Goal: Information Seeking & Learning: Learn about a topic

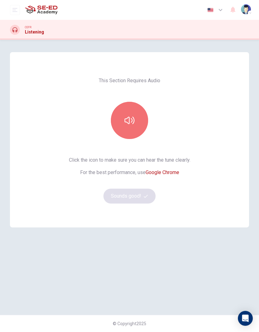
click at [132, 122] on icon "button" at bounding box center [129, 120] width 10 height 10
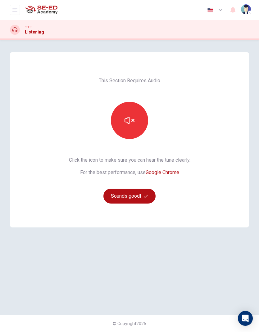
click at [127, 122] on icon "button" at bounding box center [129, 120] width 10 height 10
click at [133, 124] on icon "button" at bounding box center [129, 120] width 10 height 7
click at [137, 119] on button "button" at bounding box center [129, 120] width 37 height 37
click at [127, 122] on icon "button" at bounding box center [129, 120] width 10 height 10
click at [126, 123] on icon "button" at bounding box center [129, 120] width 10 height 10
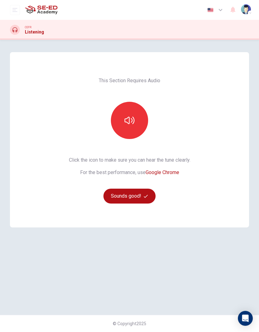
click at [136, 118] on button "button" at bounding box center [129, 120] width 37 height 37
click at [132, 122] on icon "button" at bounding box center [129, 120] width 10 height 10
click at [132, 118] on icon "button" at bounding box center [129, 120] width 10 height 10
click at [137, 197] on button "Sounds good!" at bounding box center [129, 196] width 52 height 15
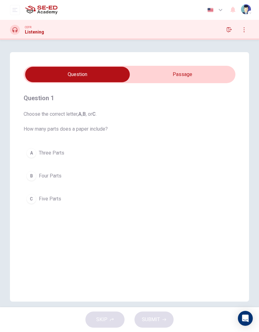
click at [37, 199] on button "C Five Parts" at bounding box center [129, 199] width 211 height 16
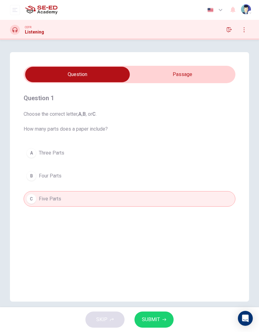
click at [207, 78] on input "checkbox" at bounding box center [77, 75] width 317 height 16
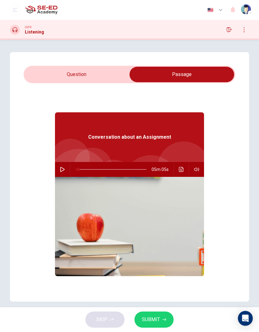
click at [119, 78] on input "checkbox" at bounding box center [181, 75] width 317 height 16
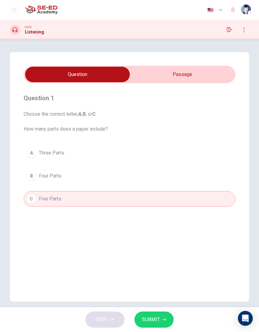
click at [200, 73] on input "checkbox" at bounding box center [77, 75] width 317 height 16
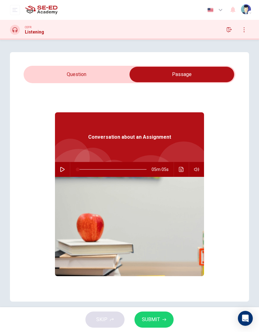
click at [106, 74] on input "checkbox" at bounding box center [181, 75] width 317 height 16
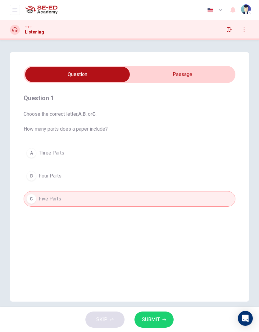
click at [149, 317] on span "SUBMIT" at bounding box center [151, 319] width 18 height 9
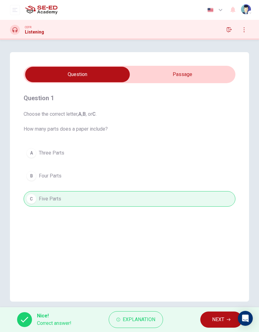
click at [209, 317] on button "NEXT" at bounding box center [221, 319] width 42 height 16
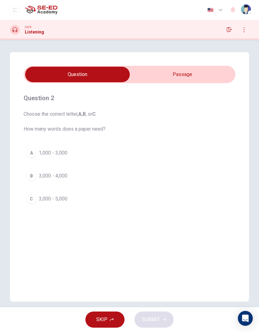
click at [29, 174] on div "B" at bounding box center [31, 176] width 10 height 10
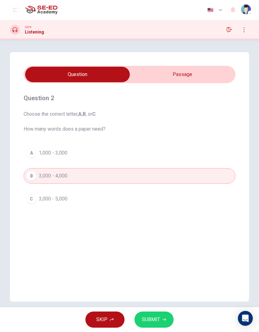
click at [155, 320] on span "SUBMIT" at bounding box center [151, 319] width 18 height 9
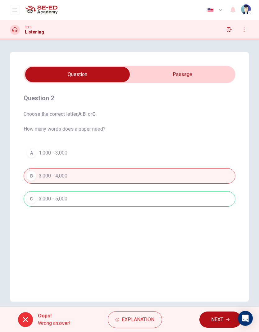
click at [220, 322] on span "NEXT" at bounding box center [217, 319] width 12 height 9
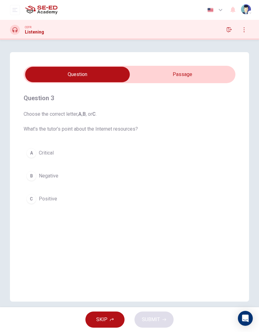
click at [194, 73] on input "checkbox" at bounding box center [77, 75] width 317 height 16
checkbox input "true"
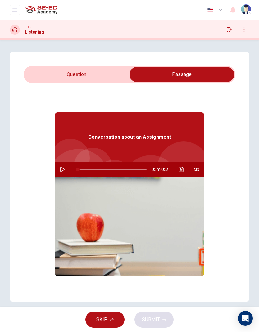
click at [61, 169] on icon "button" at bounding box center [62, 169] width 5 height 5
type input "10"
click at [100, 75] on input "checkbox" at bounding box center [181, 75] width 317 height 16
checkbox input "false"
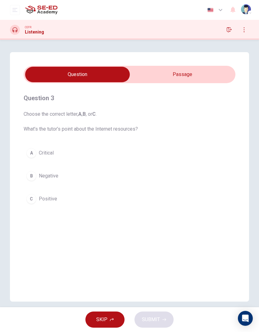
click at [35, 199] on div "C" at bounding box center [31, 199] width 10 height 10
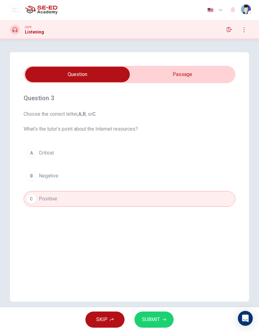
type input "13"
click at [92, 76] on input "checkbox" at bounding box center [77, 75] width 317 height 16
checkbox input "true"
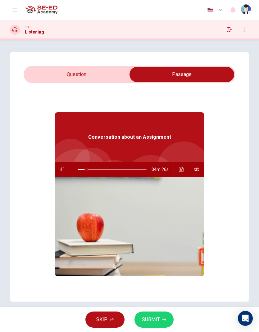
type input "13"
click at [111, 73] on input "checkbox" at bounding box center [181, 75] width 317 height 16
checkbox input "false"
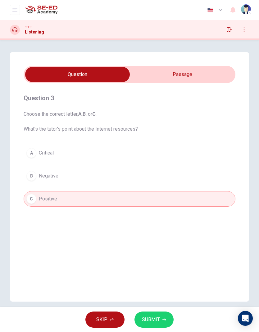
click at [155, 315] on span "SUBMIT" at bounding box center [151, 319] width 18 height 9
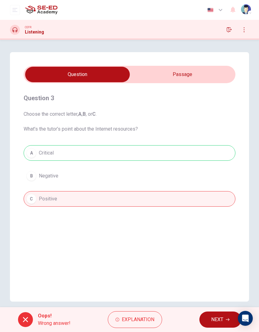
click at [208, 147] on div "A Critical B Negative C Positive" at bounding box center [129, 175] width 211 height 61
click at [44, 158] on div "A Critical B Negative C Positive" at bounding box center [129, 175] width 211 height 61
click at [148, 316] on span "Explanation" at bounding box center [138, 319] width 33 height 9
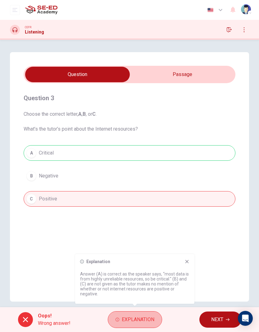
click at [154, 322] on button "Explanation" at bounding box center [135, 319] width 54 height 17
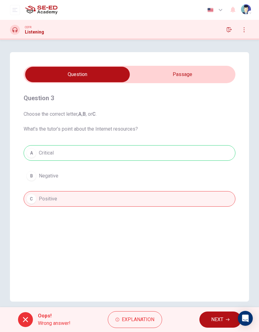
click at [154, 322] on button "Explanation" at bounding box center [135, 319] width 54 height 17
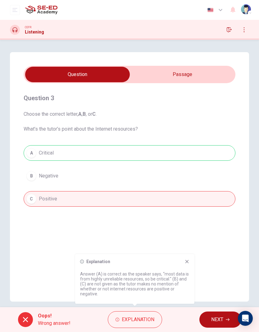
click at [158, 318] on button "Explanation" at bounding box center [135, 319] width 54 height 17
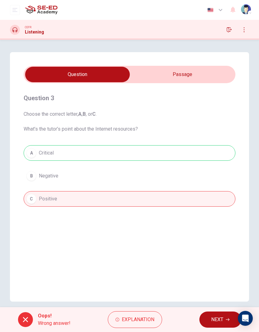
click at [220, 318] on span "NEXT" at bounding box center [217, 319] width 12 height 9
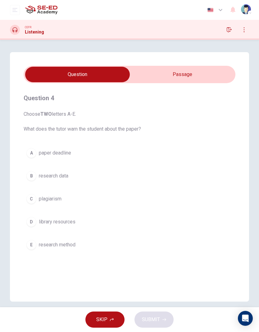
type input "20"
click at [200, 77] on input "checkbox" at bounding box center [77, 75] width 317 height 16
checkbox input "true"
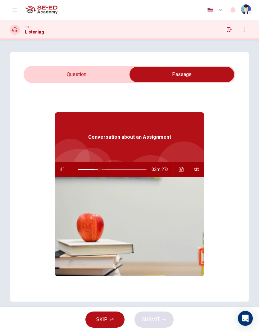
click at [98, 170] on span at bounding box center [100, 169] width 4 height 4
type input "27"
click at [123, 71] on input "checkbox" at bounding box center [181, 75] width 317 height 16
checkbox input "false"
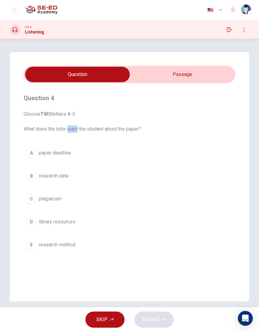
click at [128, 206] on button "C plagiarism" at bounding box center [129, 199] width 211 height 16
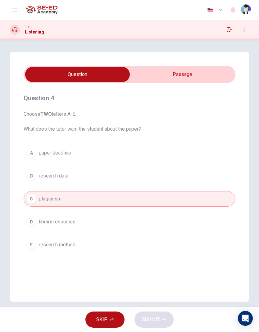
click at [117, 206] on button "C plagiarism" at bounding box center [129, 199] width 211 height 16
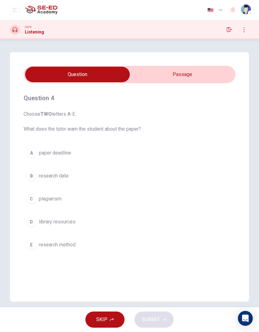
click at [85, 229] on button "D library resources" at bounding box center [129, 222] width 211 height 16
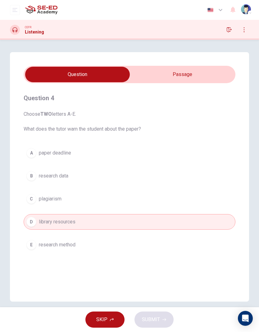
click at [109, 183] on button "B research data" at bounding box center [129, 176] width 211 height 16
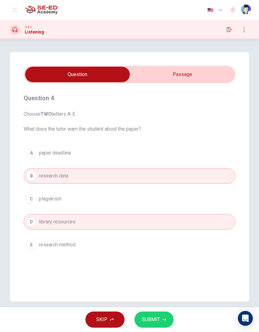
type input "56"
click at [217, 78] on input "checkbox" at bounding box center [77, 75] width 317 height 16
checkbox input "true"
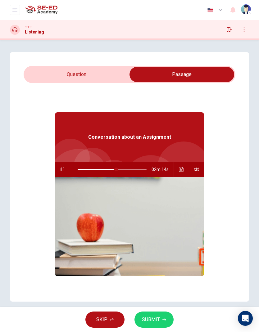
type input "56"
click at [123, 74] on input "checkbox" at bounding box center [181, 75] width 317 height 16
checkbox input "false"
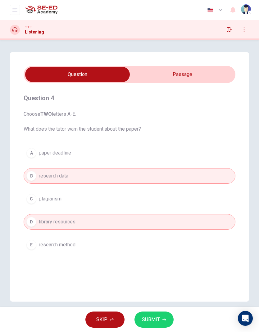
click at [161, 319] on button "SUBMIT" at bounding box center [153, 319] width 39 height 16
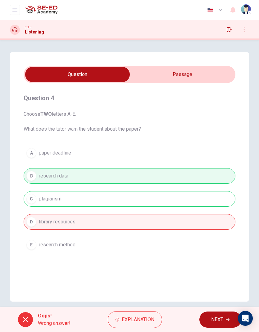
click at [220, 199] on div "A paper deadline B research data C plagiarism D library resources E research me…" at bounding box center [129, 198] width 211 height 107
click at [154, 315] on button "Explanation" at bounding box center [135, 319] width 54 height 17
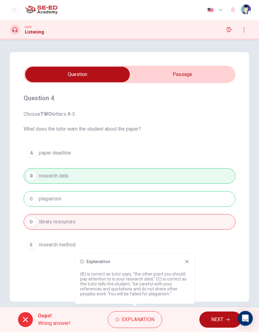
click at [155, 321] on button "Explanation" at bounding box center [135, 319] width 54 height 17
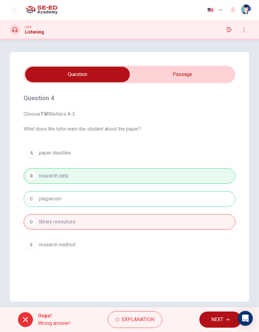
click at [217, 317] on span "NEXT" at bounding box center [217, 319] width 12 height 9
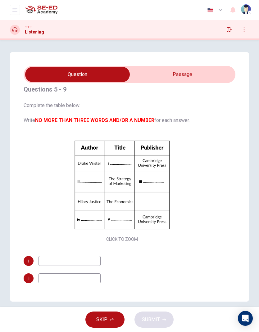
scroll to position [8, 0]
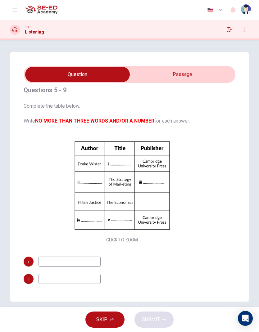
type input "66"
click at [213, 77] on input "checkbox" at bounding box center [77, 75] width 317 height 16
checkbox input "true"
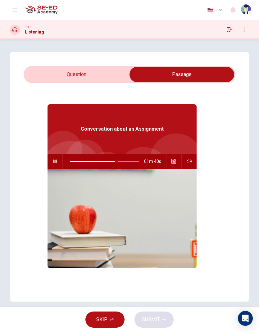
click at [53, 163] on icon "button" at bounding box center [54, 161] width 5 height 5
type input "67"
click at [106, 75] on input "checkbox" at bounding box center [181, 75] width 317 height 16
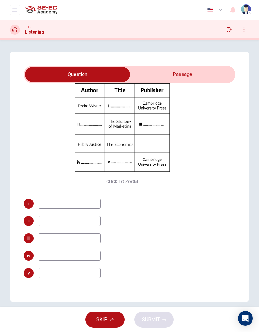
scroll to position [66, 0]
click at [130, 131] on button "Click to Zoom" at bounding box center [122, 132] width 54 height 15
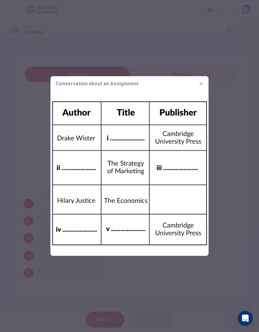
click at [201, 85] on icon "button" at bounding box center [200, 83] width 5 height 5
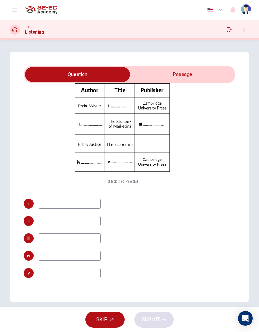
click at [198, 82] on input "checkbox" at bounding box center [77, 75] width 317 height 16
checkbox input "true"
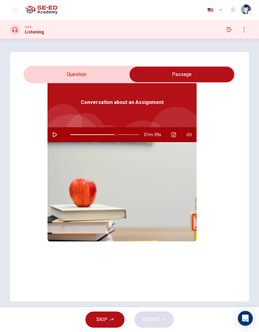
scroll to position [35, 0]
click at [53, 137] on button "button" at bounding box center [55, 134] width 10 height 15
type input "67"
click at [113, 74] on input "checkbox" at bounding box center [181, 75] width 317 height 16
checkbox input "false"
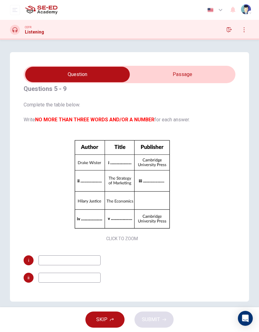
scroll to position [8, 0]
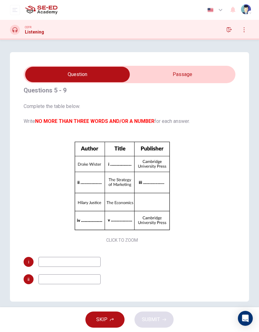
click at [48, 195] on div "Click to Zoom" at bounding box center [122, 190] width 197 height 107
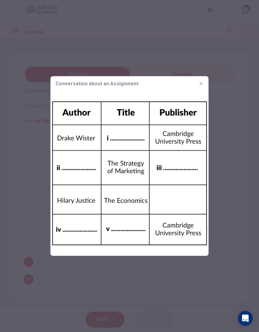
click at [202, 84] on icon "button" at bounding box center [200, 83] width 5 height 5
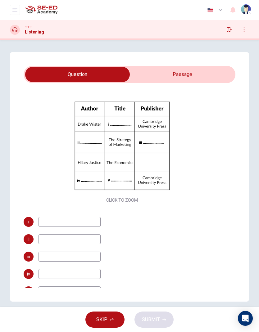
scroll to position [47, 0]
click at [90, 224] on input at bounding box center [69, 222] width 62 height 10
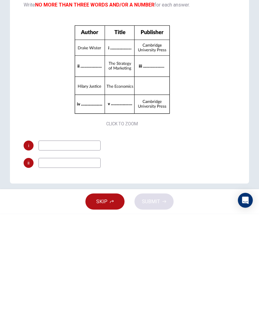
scroll to position [6, 0]
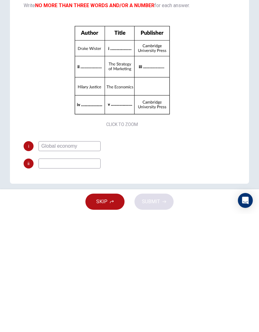
type input "Global economy"
click at [43, 276] on input at bounding box center [69, 281] width 62 height 10
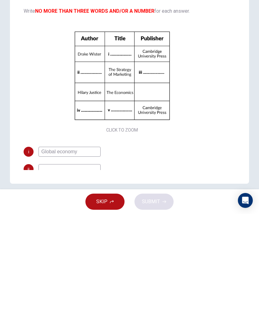
scroll to position [0, 0]
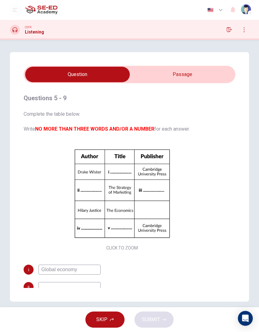
type input "80"
click at [200, 77] on input "checkbox" at bounding box center [77, 75] width 317 height 16
checkbox input "true"
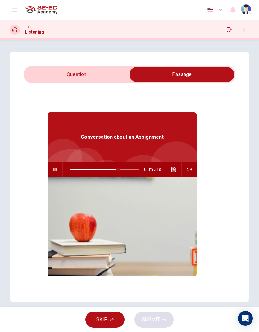
click at [120, 170] on span at bounding box center [118, 169] width 4 height 4
type input "78"
click at [112, 74] on input "checkbox" at bounding box center [181, 75] width 317 height 16
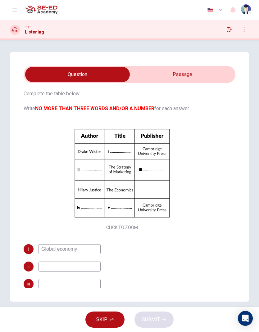
scroll to position [34, 0]
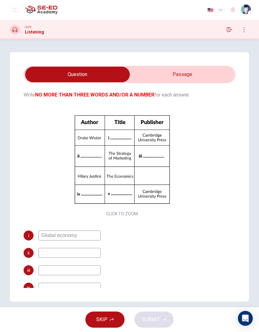
click at [172, 71] on input "checkbox" at bounding box center [77, 75] width 317 height 16
checkbox input "true"
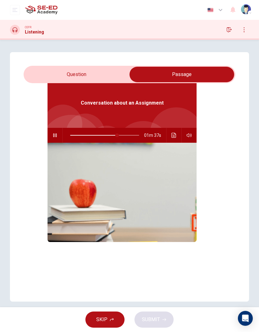
type input "68"
click at [106, 77] on input "checkbox" at bounding box center [181, 75] width 317 height 16
checkbox input "false"
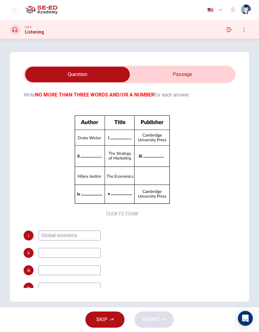
click at [54, 257] on input at bounding box center [69, 253] width 62 height 10
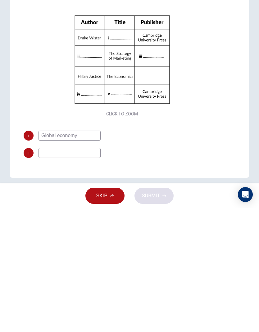
scroll to position [11, 0]
click at [236, 143] on div "Questions 5 - 9 Complete the table below. Write NO MORE THAN THREE WORDS AND/OR…" at bounding box center [129, 176] width 239 height 249
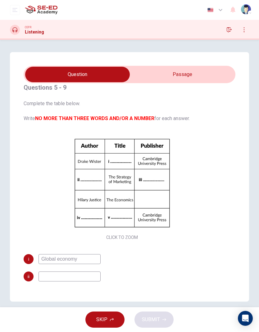
click at [73, 275] on input at bounding box center [69, 276] width 62 height 10
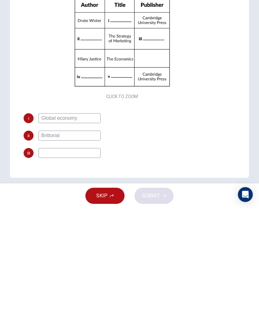
scroll to position [27, 0]
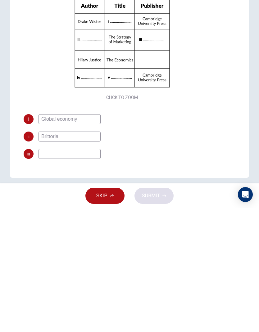
type input "Brittorial"
click at [77, 273] on input at bounding box center [69, 278] width 62 height 10
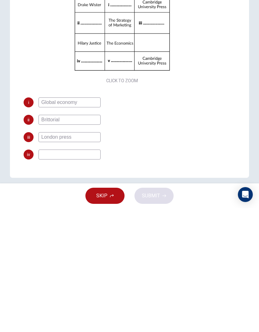
scroll to position [54, 0]
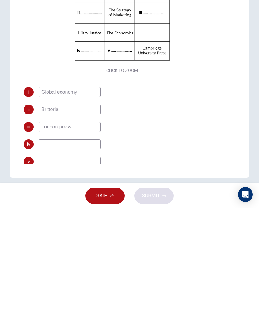
type input "London press"
click at [89, 263] on input at bounding box center [69, 268] width 62 height 10
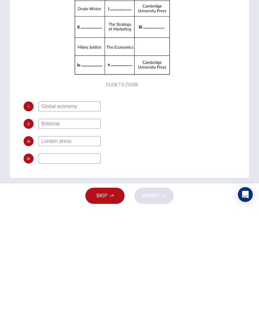
scroll to position [39, 0]
type input "[PERSON_NAME]"
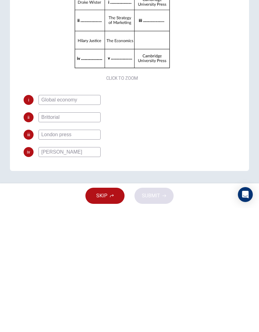
scroll to position [7, 0]
click at [79, 271] on input "[PERSON_NAME]" at bounding box center [69, 276] width 62 height 10
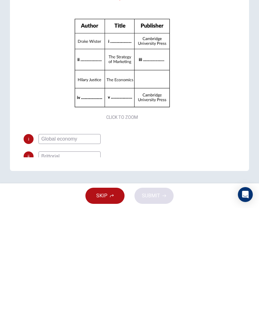
scroll to position [0, 0]
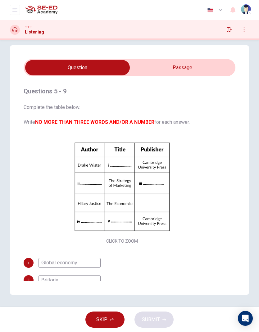
type input "97"
click at [196, 65] on input "checkbox" at bounding box center [77, 68] width 317 height 16
checkbox input "true"
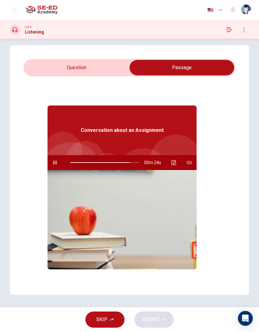
click at [135, 161] on span at bounding box center [133, 163] width 4 height 4
click at [135, 163] on span at bounding box center [134, 163] width 4 height 4
type input "93"
click at [109, 67] on input "checkbox" at bounding box center [181, 68] width 317 height 16
checkbox input "false"
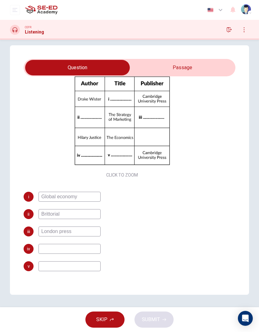
scroll to position [66, 0]
click at [89, 268] on input at bounding box center [69, 266] width 62 height 10
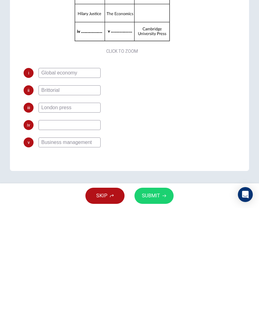
type input "Business management"
click at [82, 244] on input at bounding box center [69, 249] width 62 height 10
click at [92, 261] on input "Business management" at bounding box center [69, 266] width 62 height 10
click at [95, 261] on input "Business management" at bounding box center [69, 266] width 62 height 10
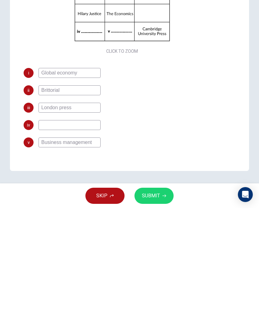
click at [80, 244] on input at bounding box center [69, 249] width 62 height 10
type input "Business management"
click at [90, 261] on input "Business management" at bounding box center [69, 266] width 62 height 10
type input "B"
click at [50, 261] on input at bounding box center [69, 266] width 62 height 10
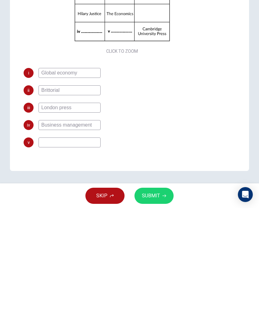
paste input "L"
click at [45, 261] on input at bounding box center [69, 266] width 62 height 10
type input "L"
type input "[PERSON_NAME]"
click at [82, 209] on input "Brittorial" at bounding box center [69, 214] width 62 height 10
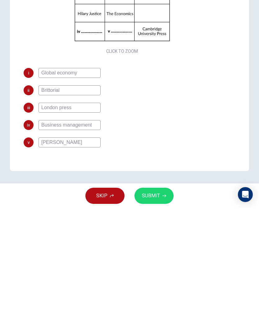
click at [71, 209] on input "Brittorial" at bounding box center [69, 214] width 62 height 10
click at [63, 209] on input "Brittorial" at bounding box center [69, 214] width 62 height 10
click at [62, 209] on input "Brittorial" at bounding box center [69, 214] width 62 height 10
type input "B"
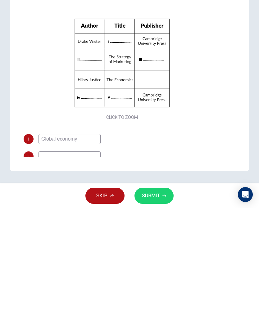
scroll to position [0, 0]
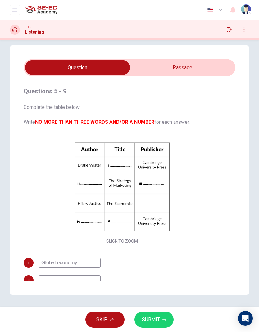
click at [177, 64] on input "checkbox" at bounding box center [77, 68] width 317 height 16
checkbox input "true"
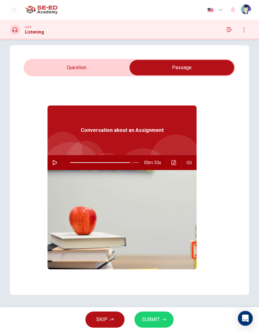
click at [132, 163] on span at bounding box center [132, 163] width 4 height 4
type input "90"
click at [54, 166] on button "button" at bounding box center [55, 162] width 10 height 15
click at [109, 64] on input "checkbox" at bounding box center [181, 68] width 317 height 16
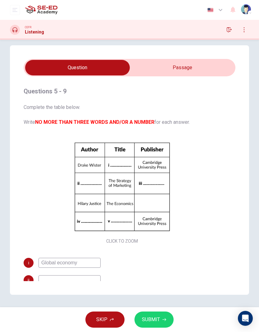
click at [186, 69] on input "checkbox" at bounding box center [77, 68] width 317 height 16
checkbox input "true"
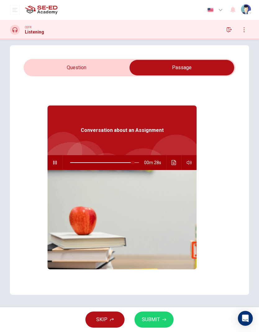
click at [131, 163] on span at bounding box center [133, 163] width 4 height 4
click at [127, 163] on span at bounding box center [127, 163] width 4 height 4
type input "82"
click at [115, 61] on input "checkbox" at bounding box center [181, 68] width 317 height 16
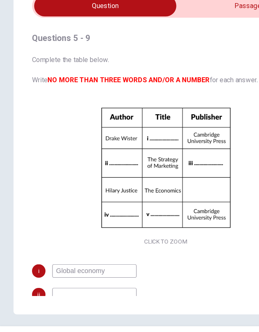
scroll to position [2, 0]
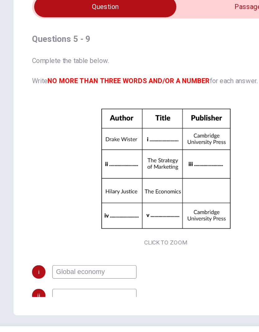
click at [149, 64] on input "checkbox" at bounding box center [77, 72] width 317 height 16
checkbox input "true"
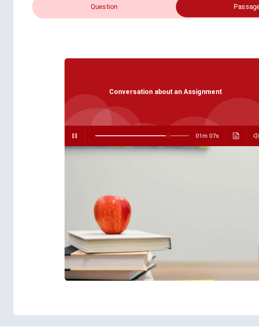
click at [124, 165] on span at bounding box center [124, 167] width 4 height 4
type input "78"
click at [113, 64] on input "checkbox" at bounding box center [181, 72] width 317 height 16
checkbox input "false"
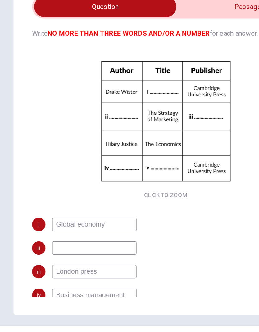
scroll to position [41, 0]
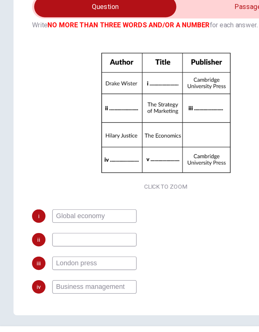
click at [83, 238] on input at bounding box center [69, 243] width 62 height 10
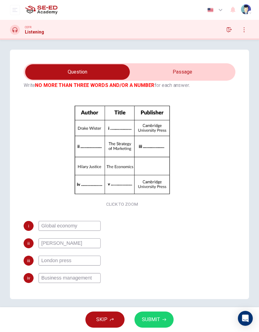
type input "[PERSON_NAME]"
click at [158, 319] on span "SUBMIT" at bounding box center [151, 319] width 18 height 9
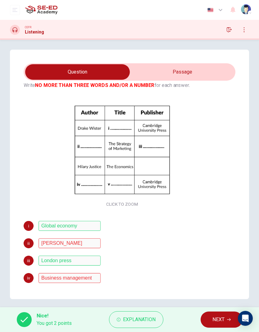
click at [154, 322] on span "Explanation" at bounding box center [139, 319] width 33 height 9
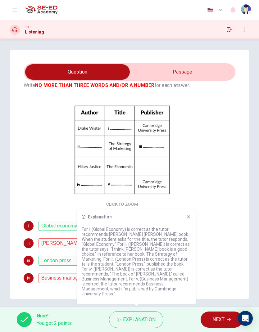
click at [238, 276] on div "Questions 5 - 9 Complete the table below. Write NO MORE THAN THREE WORDS AND/OR…" at bounding box center [129, 174] width 239 height 249
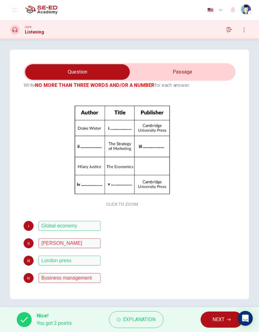
click at [152, 322] on span "Explanation" at bounding box center [139, 319] width 33 height 9
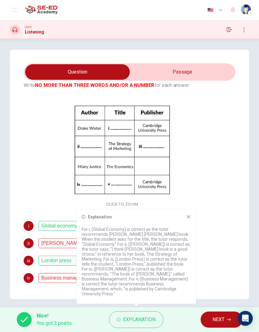
click at [217, 282] on div "iv Business management" at bounding box center [122, 278] width 197 height 10
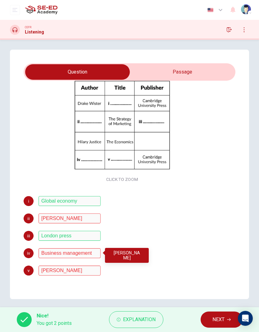
scroll to position [66, 0]
click at [27, 263] on div "i Global economy ii Britorian [PERSON_NAME] iii London press iv Business manage…" at bounding box center [122, 235] width 197 height 79
click at [30, 254] on span "iv" at bounding box center [28, 253] width 3 height 4
click at [31, 270] on div "v" at bounding box center [29, 270] width 10 height 10
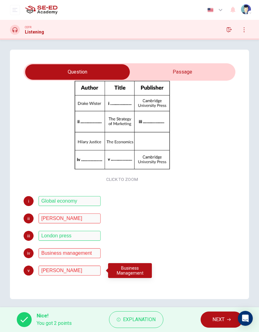
click at [218, 321] on span "NEXT" at bounding box center [218, 319] width 12 height 9
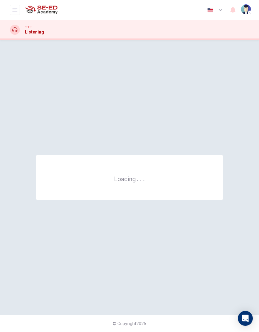
scroll to position [0, 0]
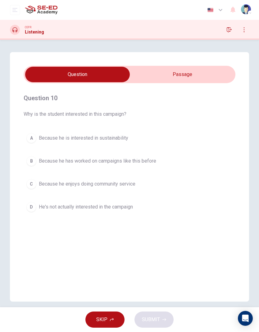
click at [196, 70] on input "checkbox" at bounding box center [77, 75] width 317 height 16
checkbox input "true"
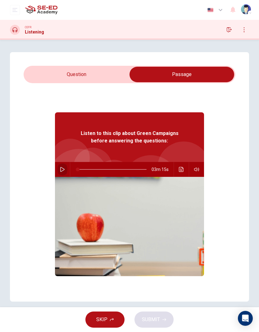
click at [61, 172] on button "button" at bounding box center [62, 169] width 10 height 15
type input "1"
click at [104, 78] on input "checkbox" at bounding box center [181, 75] width 317 height 16
checkbox input "false"
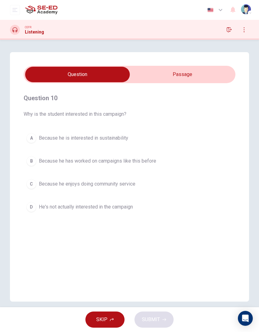
click at [24, 138] on button "A Because he is interested in sustainability" at bounding box center [129, 138] width 211 height 16
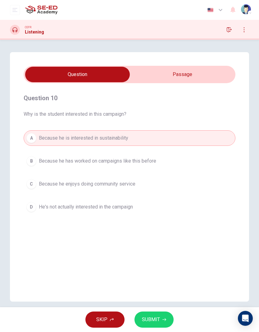
click at [160, 318] on button "SUBMIT" at bounding box center [153, 319] width 39 height 16
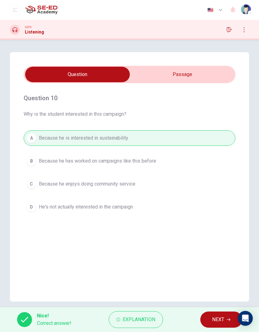
click at [203, 317] on button "NEXT" at bounding box center [221, 319] width 42 height 16
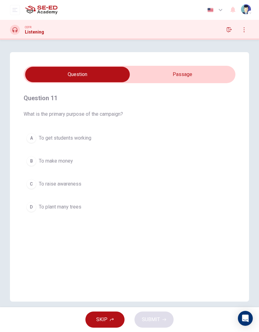
click at [30, 211] on div "D" at bounding box center [31, 207] width 10 height 10
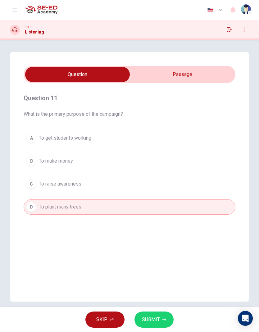
click at [161, 314] on button "SUBMIT" at bounding box center [153, 319] width 39 height 16
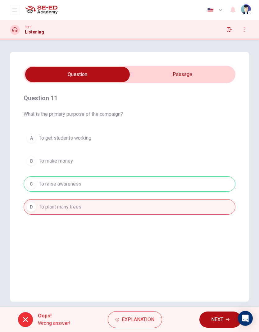
click at [131, 322] on span "Explanation" at bounding box center [138, 319] width 33 height 9
click at [220, 258] on div "Question 11 What is the primary purpose of the campaign? A To get students work…" at bounding box center [129, 176] width 239 height 249
click at [215, 319] on span "NEXT" at bounding box center [217, 319] width 12 height 9
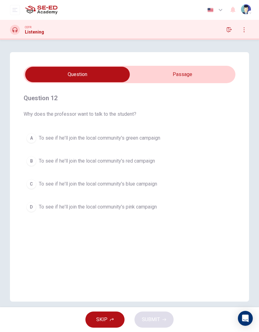
click at [30, 137] on div "A" at bounding box center [31, 138] width 10 height 10
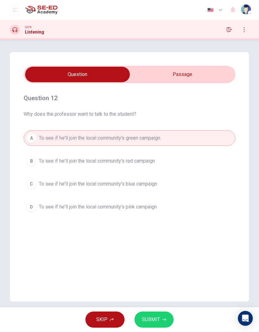
click at [160, 317] on button "SUBMIT" at bounding box center [153, 319] width 39 height 16
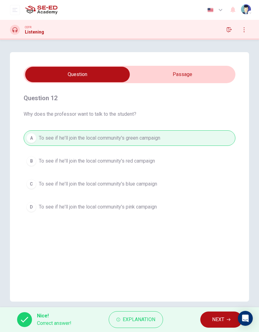
click at [210, 318] on button "NEXT" at bounding box center [221, 319] width 42 height 16
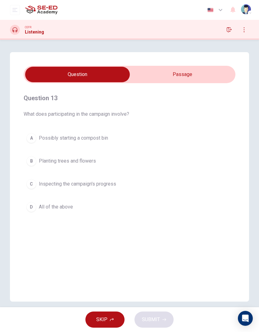
click at [113, 209] on button "D All of the above" at bounding box center [129, 207] width 211 height 16
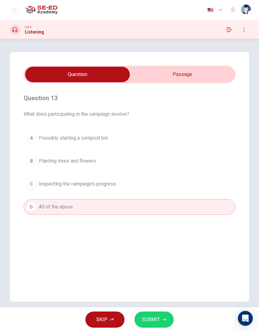
click at [156, 316] on span "SUBMIT" at bounding box center [151, 319] width 18 height 9
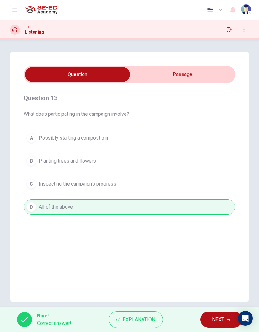
click at [222, 315] on span "NEXT" at bounding box center [218, 319] width 12 height 9
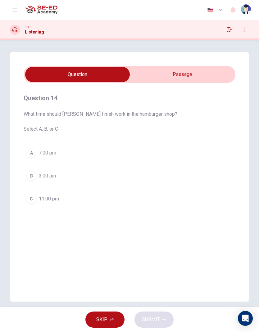
click at [186, 81] on input "checkbox" at bounding box center [77, 75] width 317 height 16
checkbox input "true"
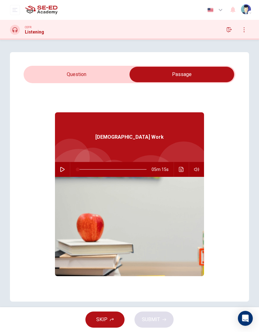
click at [66, 167] on button "button" at bounding box center [62, 169] width 10 height 15
type input "0"
click at [100, 77] on input "checkbox" at bounding box center [181, 75] width 317 height 16
checkbox input "false"
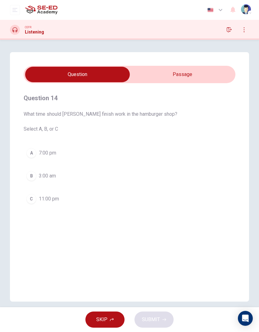
click at [31, 200] on div "C" at bounding box center [31, 199] width 10 height 10
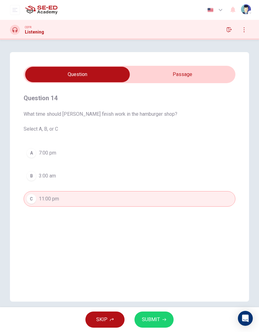
click at [161, 319] on button "SUBMIT" at bounding box center [153, 319] width 39 height 16
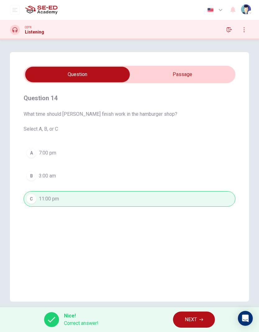
click at [195, 313] on button "NEXT" at bounding box center [194, 319] width 42 height 16
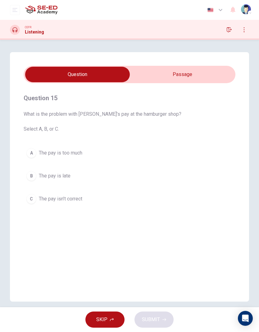
click at [115, 177] on button "B The pay is late" at bounding box center [129, 176] width 211 height 16
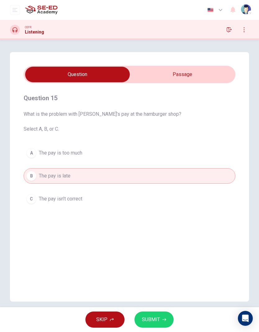
click at [160, 316] on button "SUBMIT" at bounding box center [153, 319] width 39 height 16
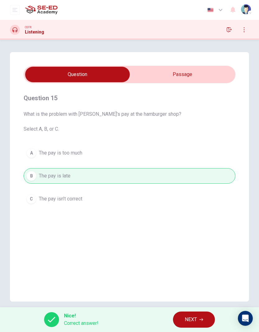
click at [206, 317] on button "NEXT" at bounding box center [194, 319] width 42 height 16
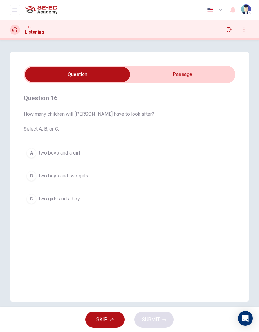
click at [33, 200] on div "C" at bounding box center [31, 199] width 10 height 10
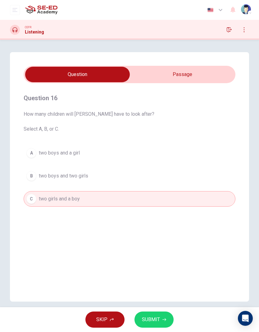
click at [162, 320] on icon "button" at bounding box center [164, 319] width 4 height 4
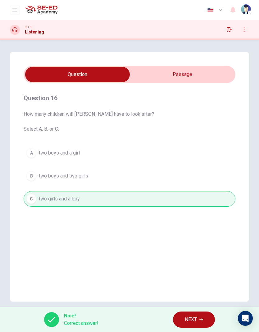
click at [194, 321] on span "NEXT" at bounding box center [190, 319] width 12 height 9
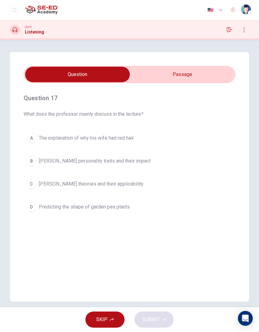
click at [191, 81] on input "checkbox" at bounding box center [77, 75] width 317 height 16
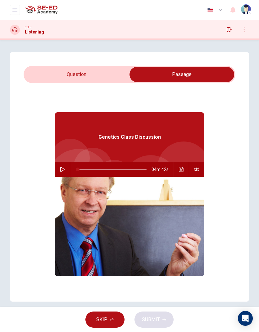
click at [65, 170] on button "button" at bounding box center [62, 169] width 10 height 15
click at [109, 77] on input "checkbox" at bounding box center [181, 75] width 317 height 16
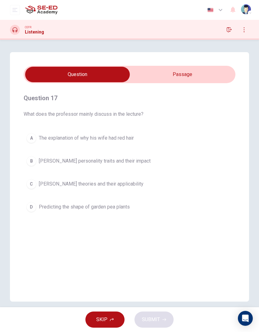
click at [246, 30] on icon "button" at bounding box center [243, 29] width 5 height 5
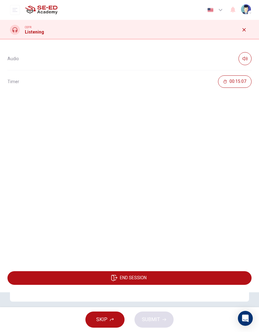
click at [247, 29] on button "button" at bounding box center [244, 30] width 10 height 10
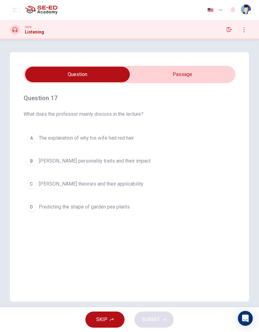
click at [205, 77] on input "checkbox" at bounding box center [77, 75] width 317 height 16
checkbox input "true"
type input "6"
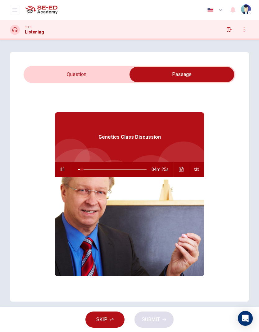
click at [94, 73] on input "checkbox" at bounding box center [181, 75] width 317 height 16
checkbox input "false"
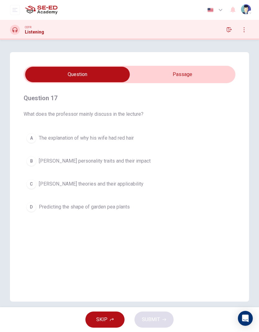
click at [34, 189] on button "C [PERSON_NAME] theories and their applicability" at bounding box center [129, 184] width 211 height 16
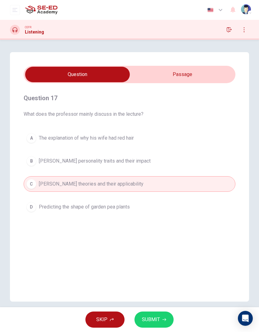
click at [245, 316] on icon "Open Intercom Messenger" at bounding box center [245, 317] width 7 height 7
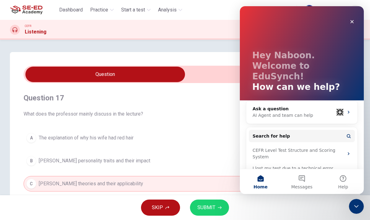
click at [258, 24] on div "Close" at bounding box center [352, 21] width 11 height 11
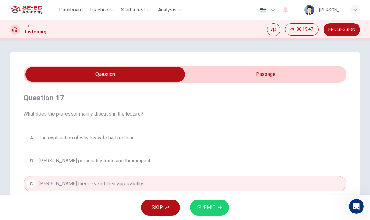
click at [258, 14] on div "[PERSON_NAME]" at bounding box center [332, 10] width 56 height 10
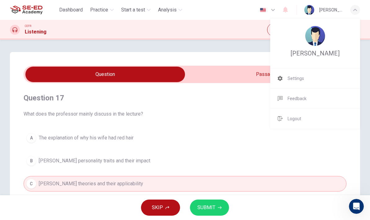
click at [258, 166] on div at bounding box center [185, 110] width 370 height 220
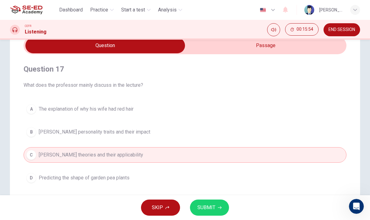
scroll to position [29, 0]
click at [214, 206] on span "SUBMIT" at bounding box center [206, 207] width 18 height 9
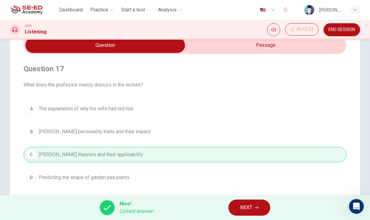
click at [241, 207] on span "NEXT" at bounding box center [246, 207] width 12 height 9
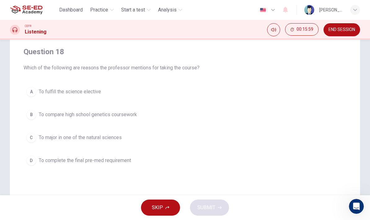
scroll to position [46, 0]
click at [166, 142] on button "C To major in one of the natural sciences" at bounding box center [185, 139] width 323 height 16
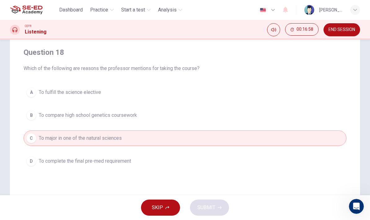
scroll to position [46, 0]
click at [224, 122] on button "B To compare high school genetics coursework" at bounding box center [185, 115] width 323 height 16
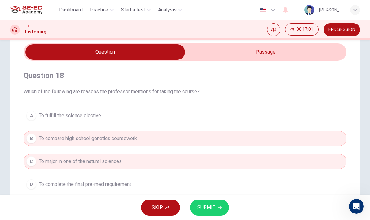
scroll to position [38, 0]
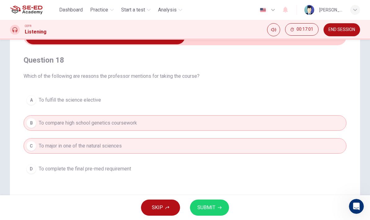
click at [258, 150] on button "C To major in one of the natural sciences" at bounding box center [185, 146] width 323 height 16
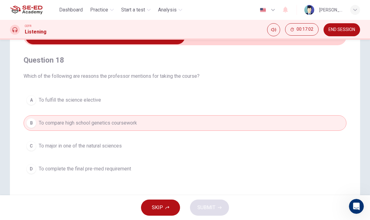
click at [258, 168] on button "D To complete the final pre-med requirement" at bounding box center [185, 169] width 323 height 16
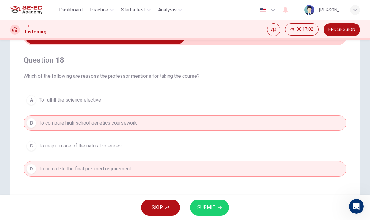
click at [258, 147] on button "C To major in one of the natural sciences" at bounding box center [185, 146] width 323 height 16
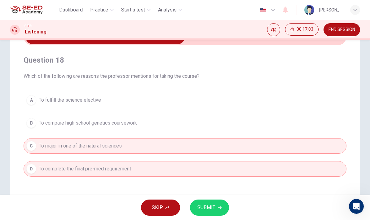
click at [258, 103] on button "A To fulfill the science elective" at bounding box center [185, 100] width 323 height 16
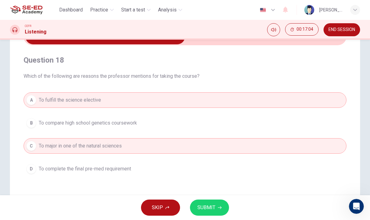
click at [258, 126] on button "B To compare high school genetics coursework" at bounding box center [185, 123] width 323 height 16
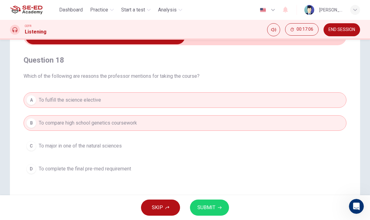
click at [258, 152] on button "C To major in one of the natural sciences" at bounding box center [185, 146] width 323 height 16
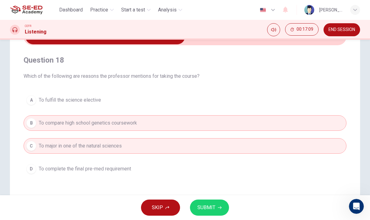
click at [258, 106] on button "A To fulfill the science elective" at bounding box center [185, 100] width 323 height 16
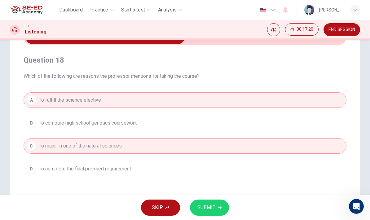
click at [183, 127] on button "B To compare high school genetics coursework" at bounding box center [185, 123] width 323 height 16
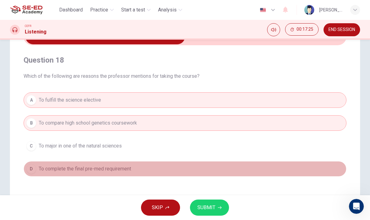
click at [210, 166] on button "D To complete the final pre-med requirement" at bounding box center [185, 169] width 323 height 16
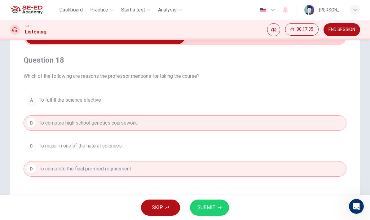
type input "58"
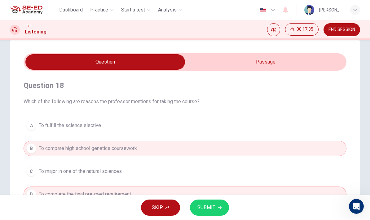
scroll to position [13, 0]
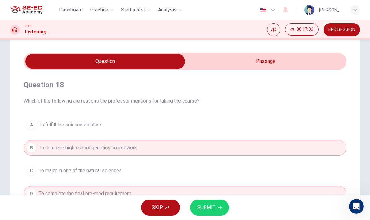
click at [258, 59] on input "checkbox" at bounding box center [105, 62] width 485 height 16
checkbox input "true"
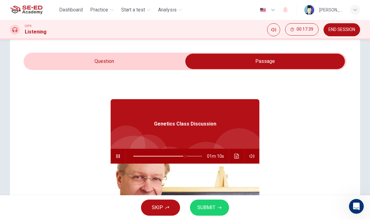
click at [185, 158] on span at bounding box center [185, 156] width 4 height 4
click at [193, 158] on span at bounding box center [193, 156] width 4 height 4
click at [198, 158] on span at bounding box center [197, 156] width 4 height 4
click at [142, 155] on span at bounding box center [142, 156] width 4 height 4
type input "15"
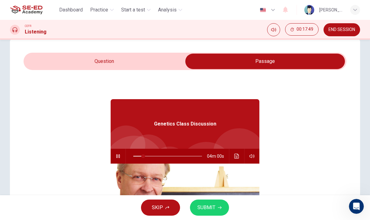
click at [174, 65] on input "checkbox" at bounding box center [265, 62] width 485 height 16
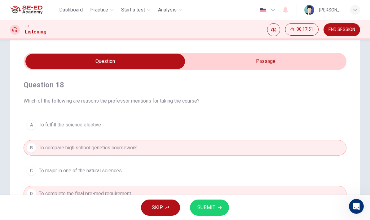
click at [166, 175] on button "C To major in one of the natural sciences" at bounding box center [185, 171] width 323 height 16
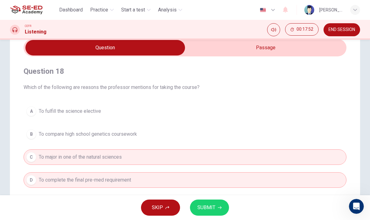
scroll to position [33, 0]
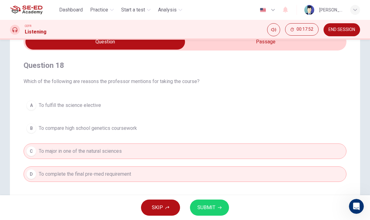
click at [188, 135] on button "B To compare high school genetics coursework" at bounding box center [185, 129] width 323 height 16
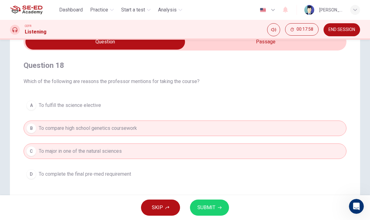
click at [214, 206] on span "SUBMIT" at bounding box center [206, 207] width 18 height 9
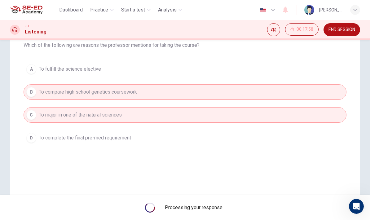
scroll to position [69, 0]
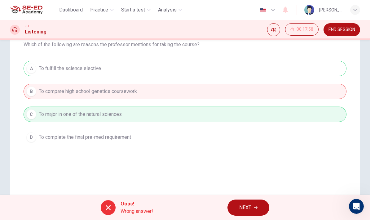
click at [246, 212] on button "NEXT" at bounding box center [249, 208] width 42 height 16
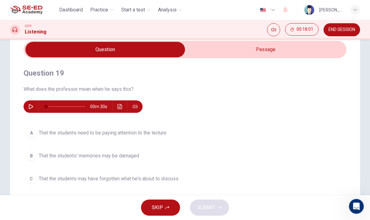
scroll to position [24, 0]
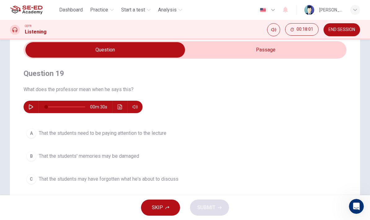
click at [258, 50] on input "checkbox" at bounding box center [105, 50] width 485 height 16
checkbox input "true"
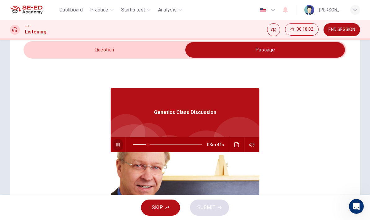
click at [119, 143] on icon "button" at bounding box center [118, 144] width 5 height 5
type input "21"
click at [162, 51] on input "checkbox" at bounding box center [265, 50] width 485 height 16
checkbox input "false"
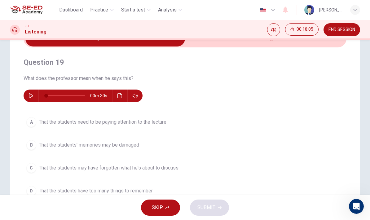
scroll to position [43, 0]
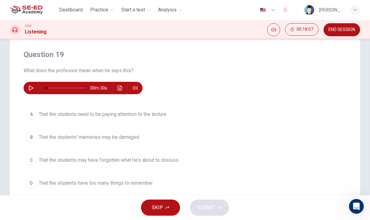
type input "2"
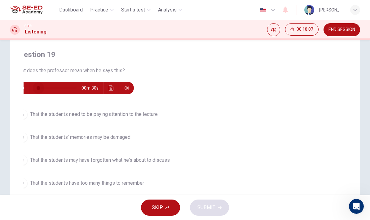
checkbox input "true"
type input "21"
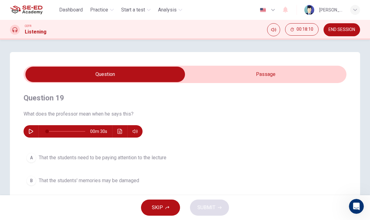
scroll to position [0, 0]
click at [258, 75] on input "checkbox" at bounding box center [105, 75] width 485 height 16
checkbox input "true"
type input "21"
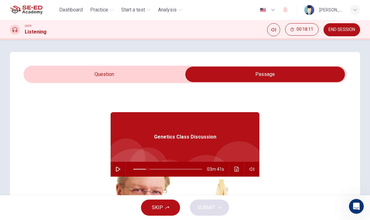
click at [155, 79] on input "checkbox" at bounding box center [265, 75] width 485 height 16
checkbox input "false"
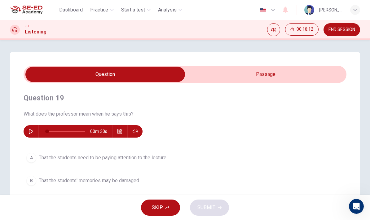
click at [31, 131] on icon "button" at bounding box center [31, 131] width 5 height 5
click at [31, 132] on icon "button" at bounding box center [31, 131] width 5 height 5
click at [31, 134] on icon "button" at bounding box center [31, 131] width 5 height 5
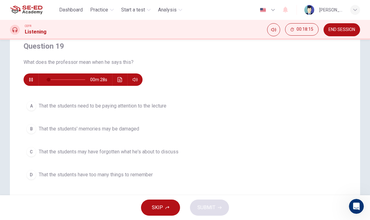
scroll to position [51, 0]
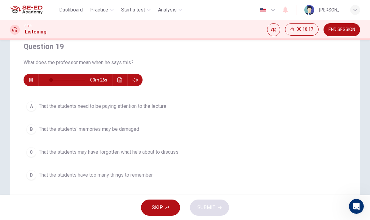
click at [199, 112] on button "A That the students need to be paying attention to the lecture" at bounding box center [185, 107] width 323 height 16
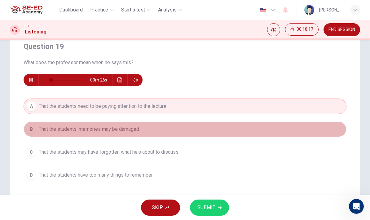
click at [182, 135] on button "B That the students' memories may be damaged" at bounding box center [185, 130] width 323 height 16
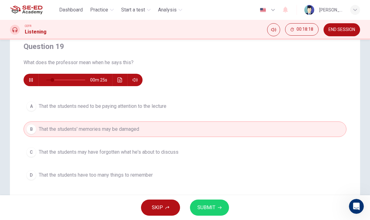
click at [204, 110] on button "A That the students need to be paying attention to the lecture" at bounding box center [185, 107] width 323 height 16
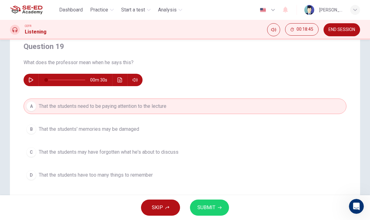
click at [32, 78] on icon "button" at bounding box center [31, 80] width 5 height 5
click at [33, 82] on button "button" at bounding box center [31, 80] width 10 height 12
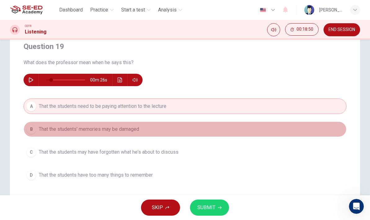
click at [207, 131] on button "B That the students' memories may be damaged" at bounding box center [185, 130] width 323 height 16
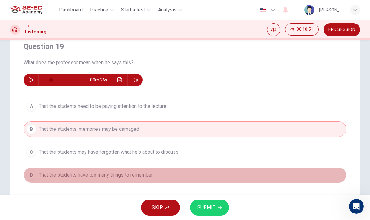
click at [151, 179] on button "D That the students have too many things to remember" at bounding box center [185, 175] width 323 height 16
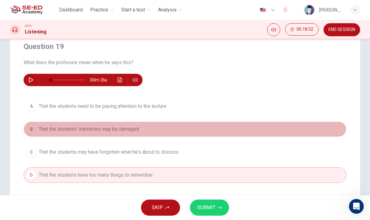
click at [151, 132] on button "B That the students' memories may be damaged" at bounding box center [185, 130] width 323 height 16
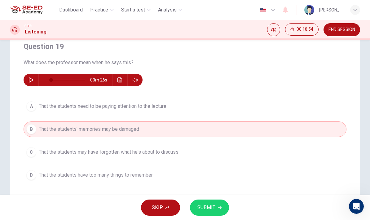
click at [175, 112] on button "A That the students need to be paying attention to the lecture" at bounding box center [185, 107] width 323 height 16
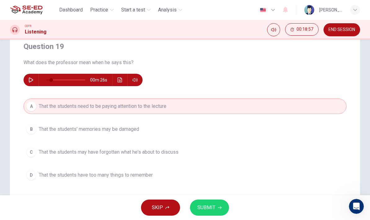
click at [141, 160] on button "C That the students may have forgotten what he's about to discuss" at bounding box center [185, 152] width 323 height 16
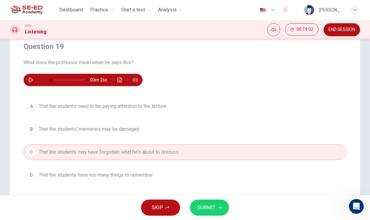
click at [201, 129] on button "B That the students' memories may be damaged" at bounding box center [185, 130] width 323 height 16
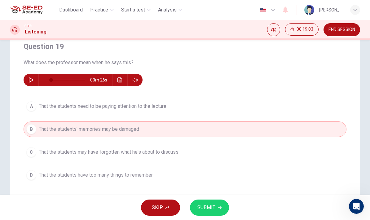
click at [189, 152] on button "C That the students may have forgotten what he's about to discuss" at bounding box center [185, 152] width 323 height 16
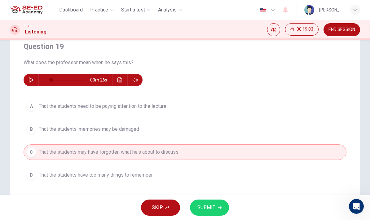
click at [208, 211] on span "SUBMIT" at bounding box center [206, 207] width 18 height 9
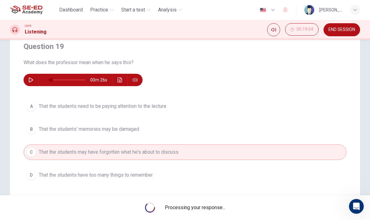
type input "13"
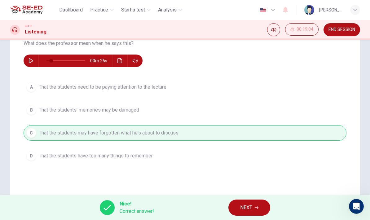
scroll to position [97, 0]
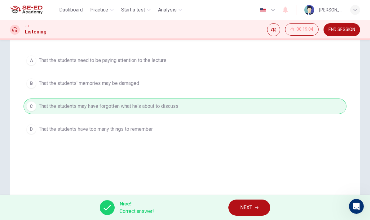
click at [258, 205] on button "NEXT" at bounding box center [250, 208] width 42 height 16
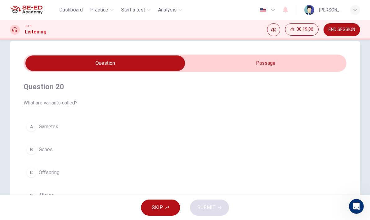
scroll to position [12, 0]
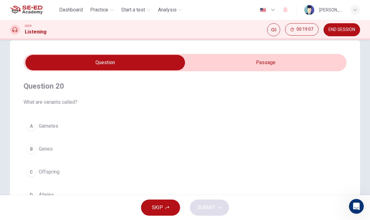
click at [237, 70] on input "checkbox" at bounding box center [105, 63] width 485 height 16
checkbox input "true"
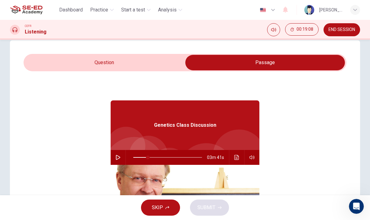
click at [120, 157] on icon "button" at bounding box center [118, 157] width 5 height 5
type input "21"
click at [160, 66] on input "checkbox" at bounding box center [265, 63] width 485 height 16
checkbox input "false"
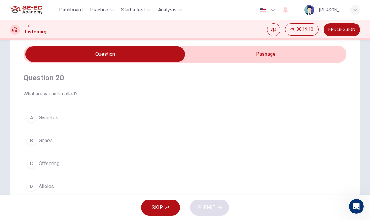
scroll to position [33, 0]
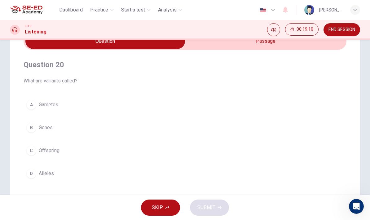
click at [167, 133] on button "B Genes" at bounding box center [185, 128] width 323 height 16
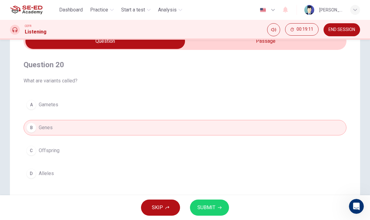
click at [217, 205] on button "SUBMIT" at bounding box center [209, 208] width 39 height 16
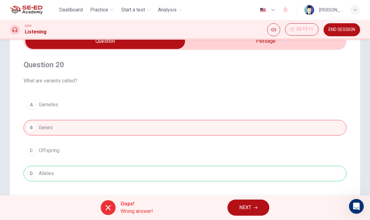
click at [198, 178] on div "A Gametes B Genes C Offspring D Alleles" at bounding box center [185, 139] width 323 height 84
click at [46, 177] on div "A Gametes B Genes C Offspring D Alleles" at bounding box center [185, 139] width 323 height 84
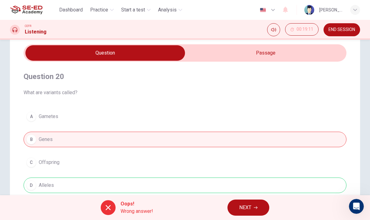
scroll to position [20, 0]
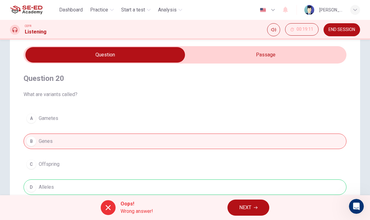
click at [249, 209] on span "NEXT" at bounding box center [245, 207] width 12 height 9
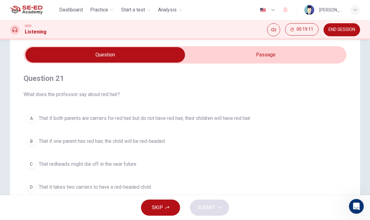
type input "25"
click at [258, 60] on input "checkbox" at bounding box center [105, 55] width 485 height 16
checkbox input "true"
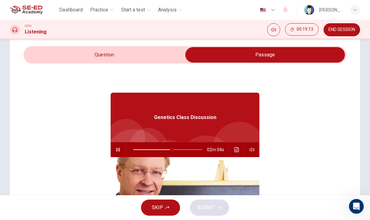
click at [172, 152] on span at bounding box center [172, 150] width 4 height 4
click at [162, 150] on span at bounding box center [162, 150] width 4 height 4
type input "42"
click at [168, 60] on input "checkbox" at bounding box center [265, 55] width 485 height 16
checkbox input "false"
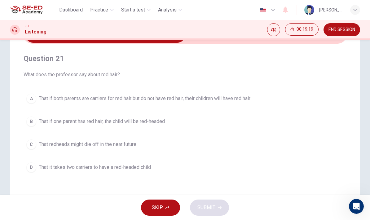
scroll to position [42, 0]
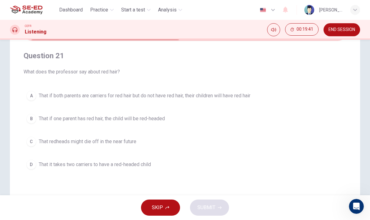
click at [258, 126] on button "B That if one parent has red hair, the child will be red-headed" at bounding box center [185, 119] width 323 height 16
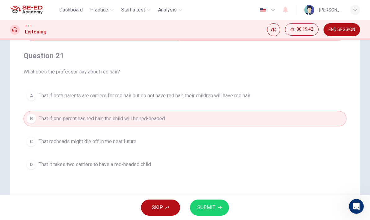
type input "52"
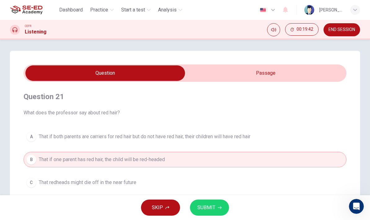
scroll to position [1, 0]
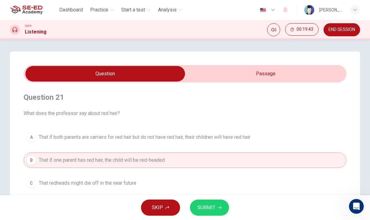
click at [258, 74] on input "checkbox" at bounding box center [105, 74] width 485 height 16
checkbox input "true"
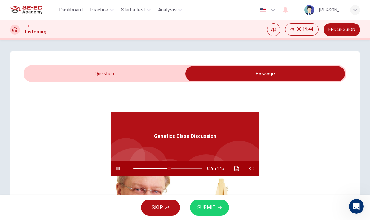
type input "53"
click at [176, 74] on input "checkbox" at bounding box center [265, 74] width 485 height 16
checkbox input "false"
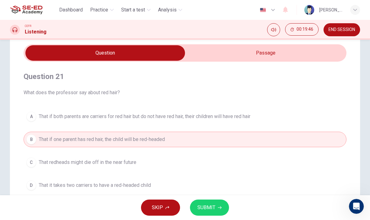
scroll to position [27, 0]
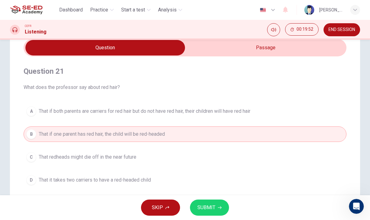
click at [258, 115] on button "A That if both parents are carriers for red hair but do not have red hair, thei…" at bounding box center [185, 112] width 323 height 16
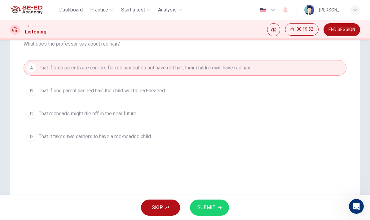
scroll to position [69, 0]
click at [258, 109] on button "C That redheads might die off in the near future" at bounding box center [185, 115] width 323 height 16
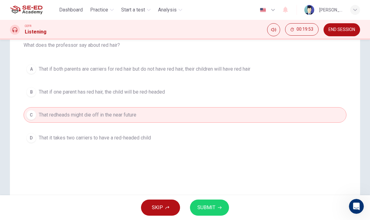
click at [258, 138] on button "D That it takes two carriers to have a red-headed child" at bounding box center [185, 138] width 323 height 16
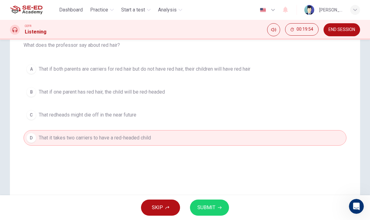
click at [258, 96] on button "B That if one parent has red hair, the child will be red-headed" at bounding box center [185, 92] width 323 height 16
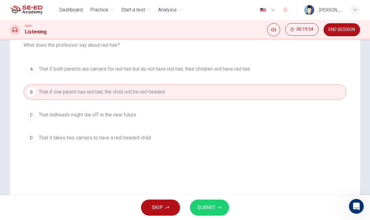
click at [258, 113] on button "C That redheads might die off in the near future" at bounding box center [185, 115] width 323 height 16
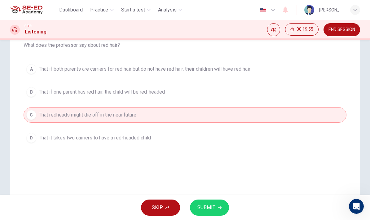
click at [258, 74] on button "A That if both parents are carriers for red hair but do not have red hair, thei…" at bounding box center [185, 69] width 323 height 16
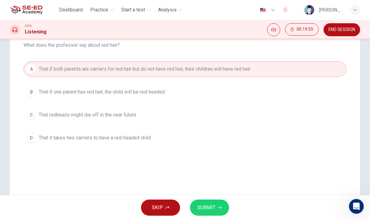
click at [258, 98] on button "B That if one parent has red hair, the child will be red-headed" at bounding box center [185, 92] width 323 height 16
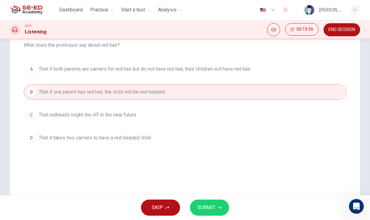
click at [258, 116] on button "C That redheads might die off in the near future" at bounding box center [185, 115] width 323 height 16
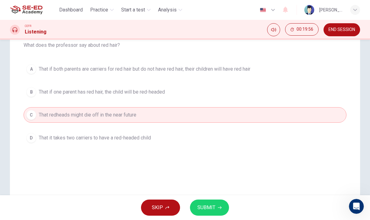
click at [258, 71] on button "A That if both parents are carriers for red hair but do not have red hair, thei…" at bounding box center [185, 69] width 323 height 16
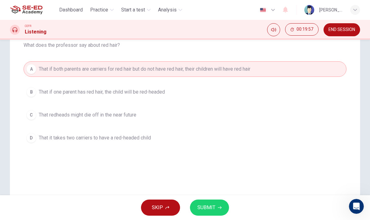
click at [258, 96] on button "B That if one parent has red hair, the child will be red-headed" at bounding box center [185, 92] width 323 height 16
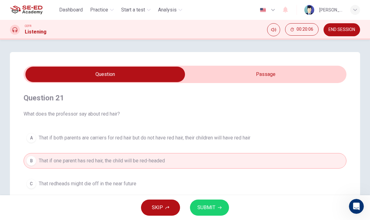
scroll to position [0, 0]
type input "61"
click at [258, 73] on input "checkbox" at bounding box center [105, 75] width 485 height 16
checkbox input "true"
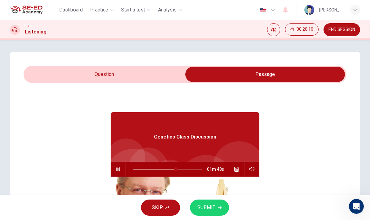
type input "62"
click at [36, 74] on input "checkbox" at bounding box center [265, 75] width 485 height 16
checkbox input "false"
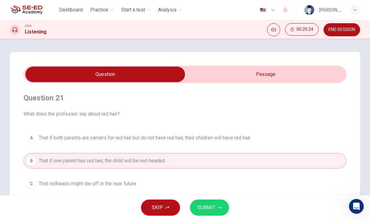
scroll to position [-1, 0]
type input "67"
click at [258, 73] on input "checkbox" at bounding box center [105, 75] width 485 height 16
checkbox input "true"
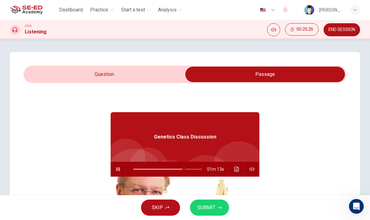
click at [184, 169] on span at bounding box center [184, 169] width 4 height 4
type input "75"
click at [171, 73] on input "checkbox" at bounding box center [265, 75] width 485 height 16
checkbox input "false"
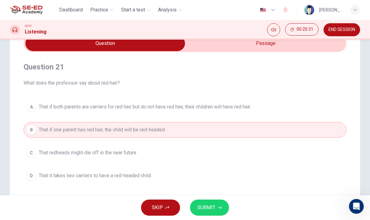
scroll to position [32, 0]
click at [188, 158] on button "C That redheads might die off in the near future" at bounding box center [185, 152] width 323 height 16
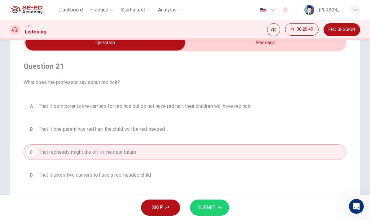
click at [217, 206] on button "SUBMIT" at bounding box center [209, 208] width 39 height 16
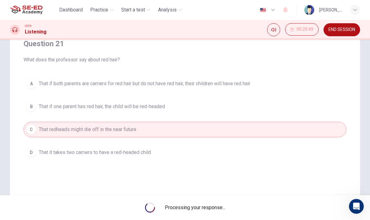
scroll to position [55, 0]
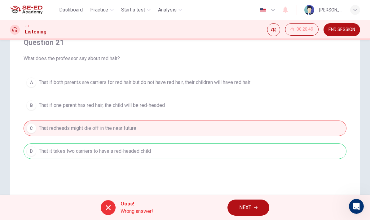
click at [258, 206] on icon "button" at bounding box center [256, 208] width 4 height 4
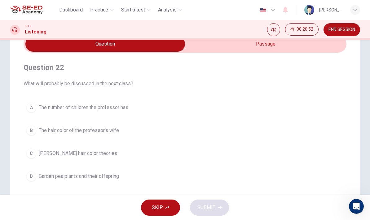
scroll to position [35, 0]
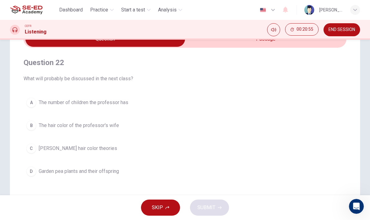
click at [258, 104] on button "A The number of children the professor has" at bounding box center [185, 103] width 323 height 16
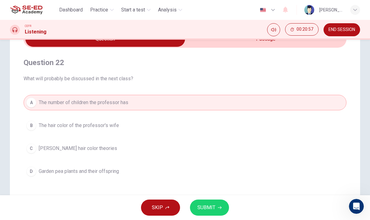
click at [258, 123] on button "B The hair color of the professor's wife" at bounding box center [185, 126] width 323 height 16
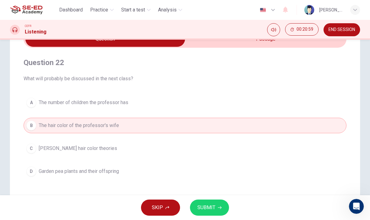
click at [258, 148] on button "C [PERSON_NAME] hair color theories" at bounding box center [185, 149] width 323 height 16
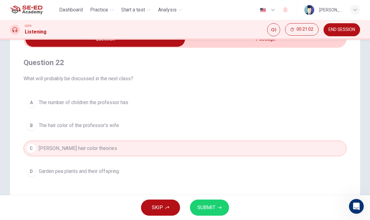
click at [258, 165] on button "D Garden pea plants and their offspring" at bounding box center [185, 172] width 323 height 16
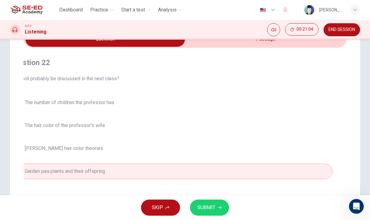
type input "91"
click at [258, 46] on input "checkbox" at bounding box center [105, 39] width 485 height 16
checkbox input "true"
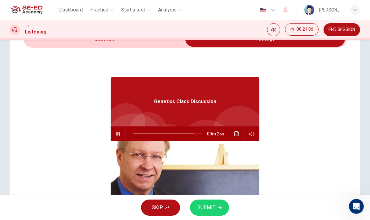
type input "91"
click at [163, 50] on div "Genetics Class Discussion 00m 24s" at bounding box center [185, 167] width 149 height 239
click at [169, 46] on input "checkbox" at bounding box center [265, 39] width 485 height 16
checkbox input "false"
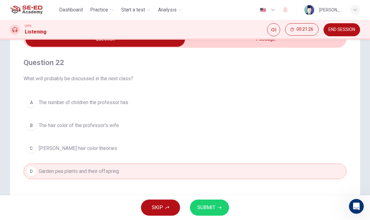
click at [141, 132] on button "B The hair color of the professor's wife" at bounding box center [185, 126] width 323 height 16
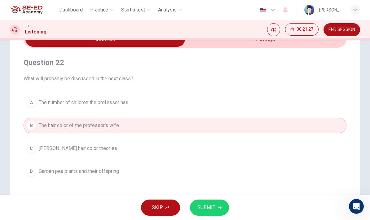
click at [131, 149] on button "C [PERSON_NAME] hair color theories" at bounding box center [185, 149] width 323 height 16
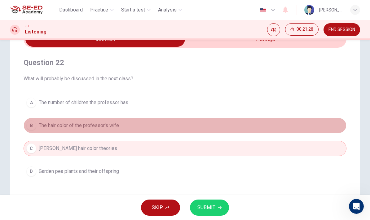
click at [140, 132] on button "B The hair color of the professor's wife" at bounding box center [185, 126] width 323 height 16
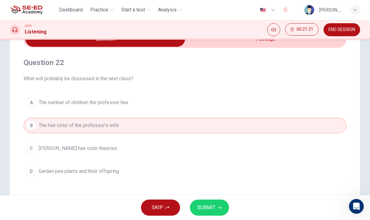
click at [201, 212] on button "SUBMIT" at bounding box center [209, 208] width 39 height 16
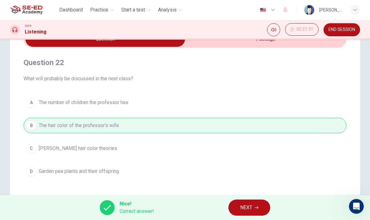
click at [251, 204] on span "NEXT" at bounding box center [246, 207] width 12 height 9
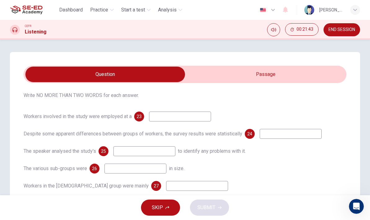
scroll to position [37, 0]
click at [224, 75] on input "checkbox" at bounding box center [105, 75] width 485 height 16
checkbox input "true"
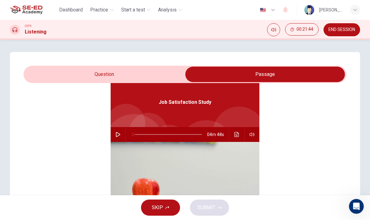
scroll to position [35, 0]
click at [119, 133] on icon "button" at bounding box center [118, 134] width 5 height 5
type input "1"
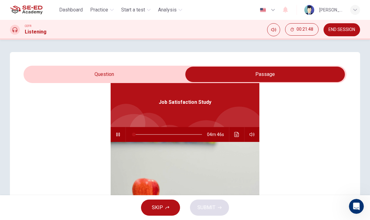
click at [171, 78] on input "checkbox" at bounding box center [265, 75] width 485 height 16
checkbox input "false"
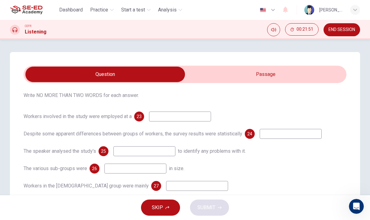
scroll to position [37, 0]
click at [200, 115] on input at bounding box center [180, 117] width 62 height 10
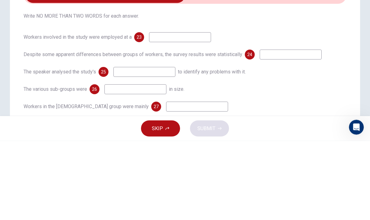
type input "3"
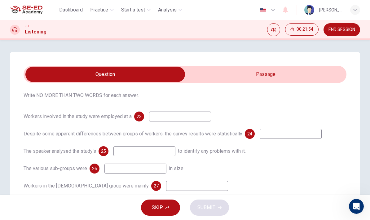
click at [258, 81] on input "checkbox" at bounding box center [105, 75] width 485 height 16
checkbox input "true"
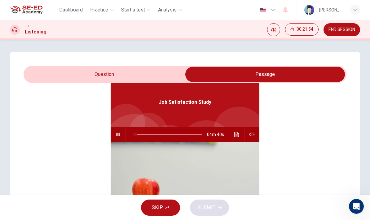
scroll to position [35, 0]
click at [114, 138] on button "button" at bounding box center [118, 134] width 10 height 15
click at [122, 140] on button "button" at bounding box center [118, 134] width 10 height 15
type input "20"
click at [163, 69] on input "checkbox" at bounding box center [265, 75] width 485 height 16
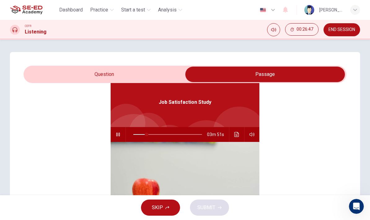
checkbox input "false"
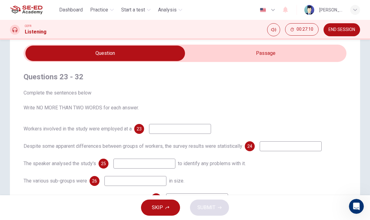
scroll to position [27, 0]
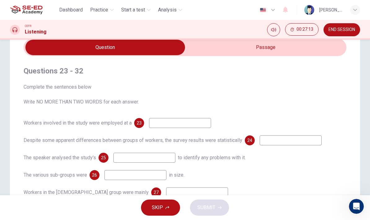
type input "29"
click at [258, 47] on input "checkbox" at bounding box center [105, 48] width 485 height 16
checkbox input "true"
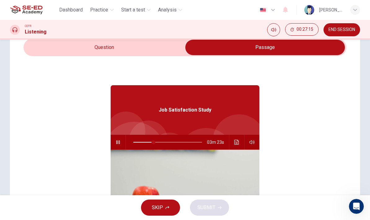
type input "30"
click at [258, 31] on span "END SESSION" at bounding box center [342, 29] width 27 height 5
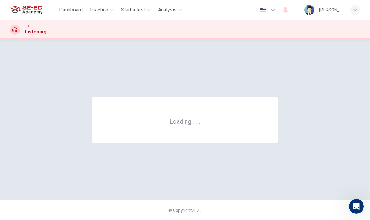
scroll to position [0, 0]
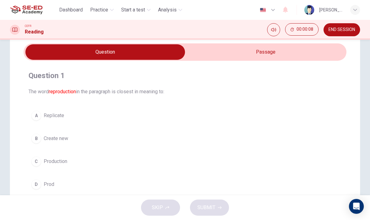
scroll to position [25, 0]
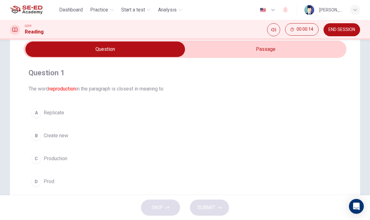
click at [201, 55] on input "checkbox" at bounding box center [105, 50] width 485 height 16
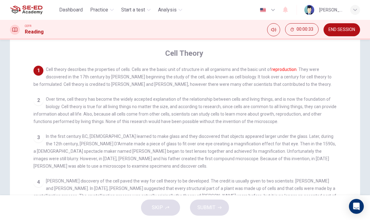
scroll to position [26, 0]
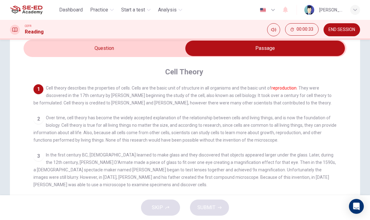
click at [93, 56] on input "checkbox" at bounding box center [265, 49] width 485 height 16
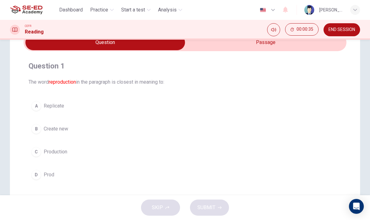
scroll to position [32, 0]
click at [35, 130] on div "B" at bounding box center [36, 129] width 10 height 10
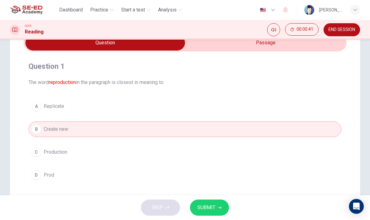
click at [204, 210] on span "SUBMIT" at bounding box center [206, 207] width 18 height 9
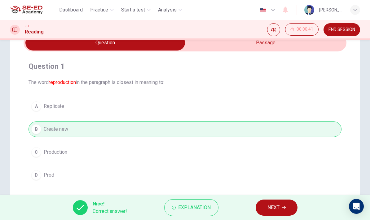
click at [273, 206] on span "NEXT" at bounding box center [274, 207] width 12 height 9
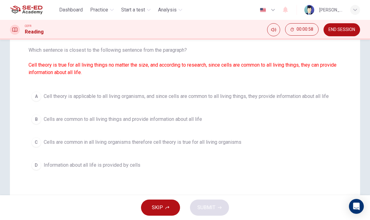
scroll to position [62, 0]
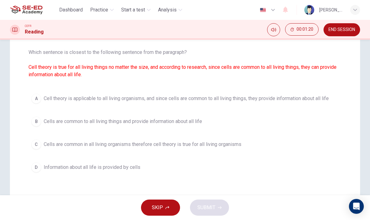
click at [35, 122] on div "B" at bounding box center [36, 122] width 10 height 10
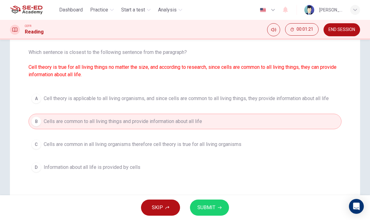
click at [202, 207] on span "SUBMIT" at bounding box center [206, 207] width 18 height 9
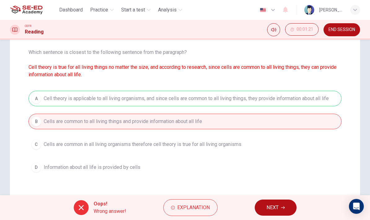
click at [273, 207] on span "NEXT" at bounding box center [273, 207] width 12 height 9
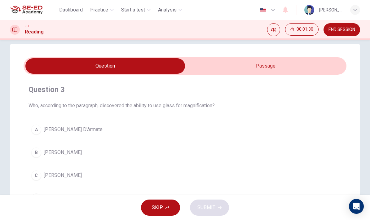
scroll to position [7, 0]
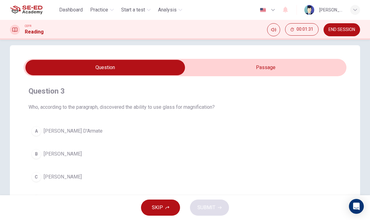
click at [224, 65] on input "checkbox" at bounding box center [105, 68] width 485 height 16
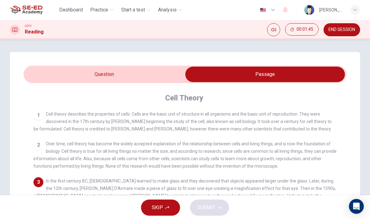
scroll to position [0, 0]
click at [112, 74] on input "checkbox" at bounding box center [265, 75] width 485 height 16
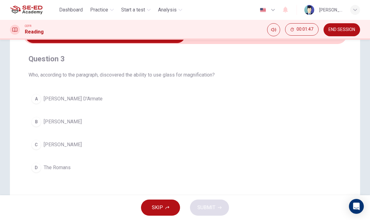
scroll to position [45, 0]
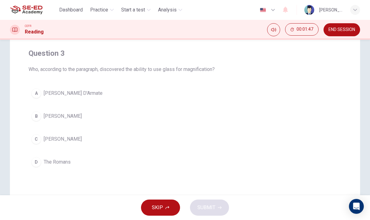
click at [37, 162] on div "D" at bounding box center [36, 162] width 10 height 10
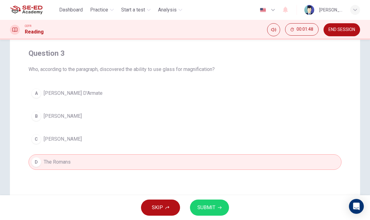
click at [219, 203] on button "SUBMIT" at bounding box center [209, 208] width 39 height 16
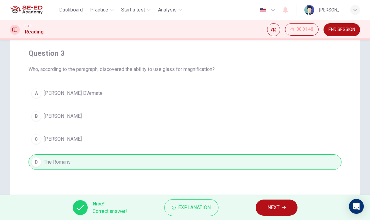
click at [277, 209] on span "NEXT" at bounding box center [274, 207] width 12 height 9
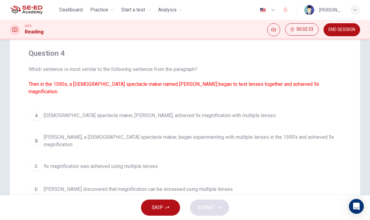
click at [323, 134] on span "Zacharias Jansen, a Dutch spectacle maker, began experimenting with multiple le…" at bounding box center [191, 141] width 295 height 15
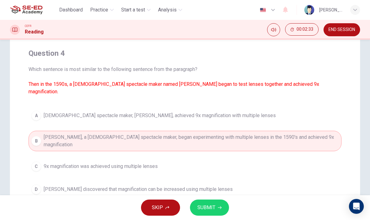
click at [209, 207] on span "SUBMIT" at bounding box center [206, 207] width 18 height 9
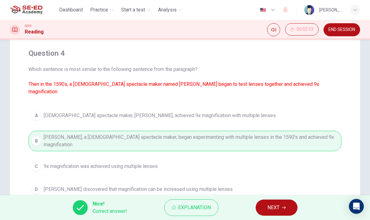
click at [278, 203] on span "NEXT" at bounding box center [274, 207] width 12 height 9
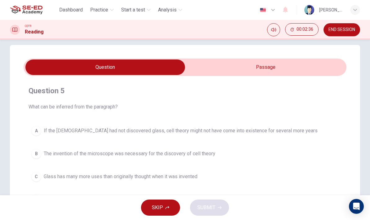
scroll to position [6, 0]
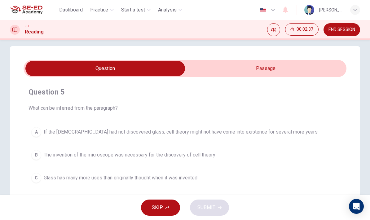
click at [294, 76] on input "checkbox" at bounding box center [105, 69] width 485 height 16
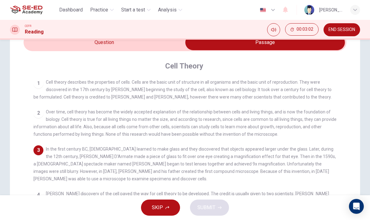
scroll to position [20, 0]
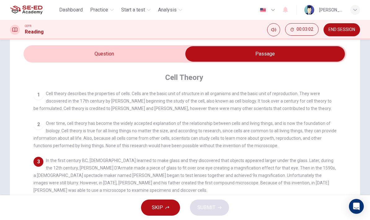
click at [159, 60] on input "checkbox" at bounding box center [265, 54] width 485 height 16
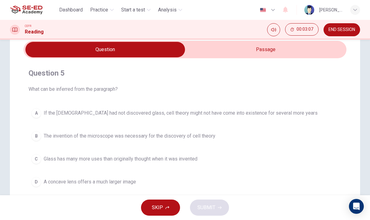
scroll to position [31, 0]
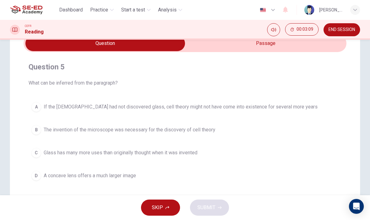
click at [318, 105] on button "A If the Romans had not discovered glass, cell theory might not have come into …" at bounding box center [185, 107] width 313 height 16
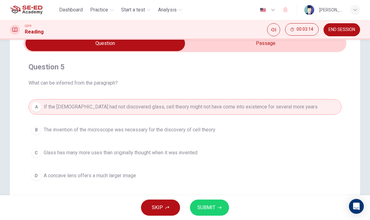
click at [306, 135] on button "B The invention of the microscope was necessary for the discovery of cell theory" at bounding box center [185, 130] width 313 height 16
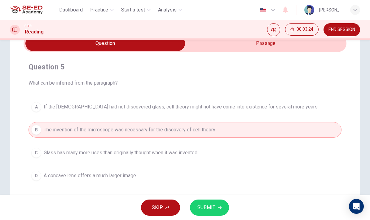
click at [318, 109] on button "A If the Romans had not discovered glass, cell theory might not have come into …" at bounding box center [185, 107] width 313 height 16
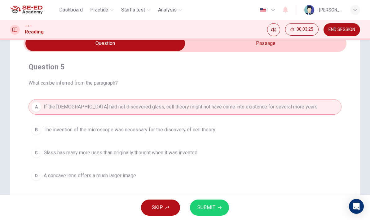
click at [307, 137] on button "B The invention of the microscope was necessary for the discovery of cell theory" at bounding box center [185, 130] width 313 height 16
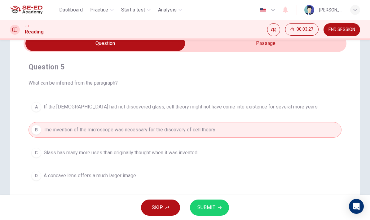
click at [336, 49] on input "checkbox" at bounding box center [105, 44] width 485 height 16
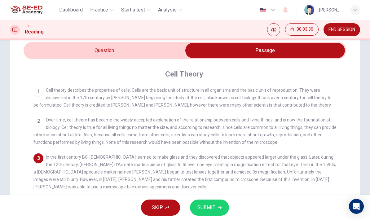
scroll to position [7, 0]
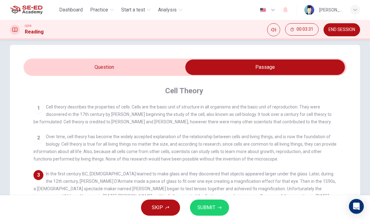
click at [169, 64] on input "checkbox" at bounding box center [265, 68] width 485 height 16
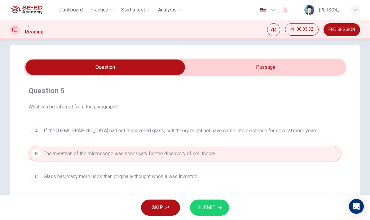
click at [214, 137] on button "A If the Romans had not discovered glass, cell theory might not have come into …" at bounding box center [185, 131] width 313 height 16
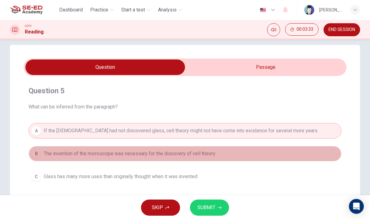
click at [200, 158] on button "B The invention of the microscope was necessary for the discovery of cell theory" at bounding box center [185, 154] width 313 height 16
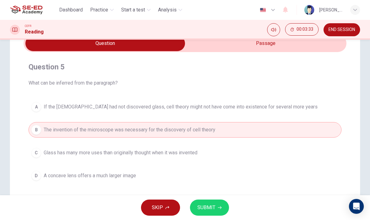
scroll to position [30, 0]
click at [200, 205] on span "SUBMIT" at bounding box center [206, 207] width 18 height 9
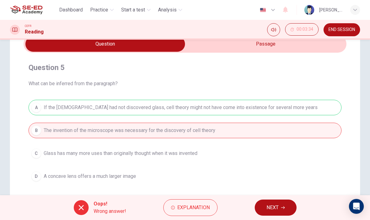
click at [183, 202] on button "Explanation" at bounding box center [190, 207] width 54 height 17
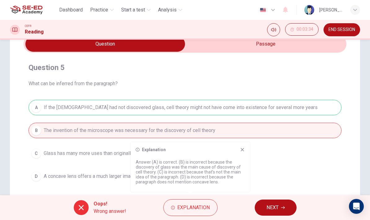
click at [176, 207] on button "Explanation" at bounding box center [190, 207] width 54 height 17
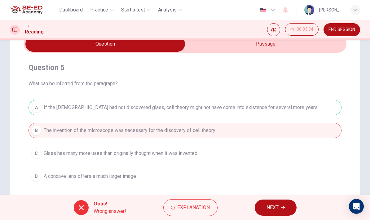
click at [273, 207] on span "NEXT" at bounding box center [273, 207] width 12 height 9
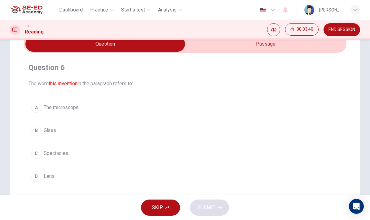
click at [320, 48] on input "checkbox" at bounding box center [105, 44] width 485 height 16
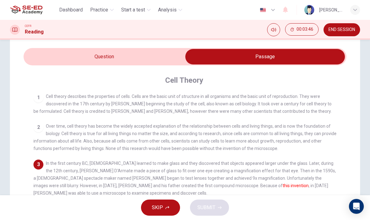
scroll to position [11, 0]
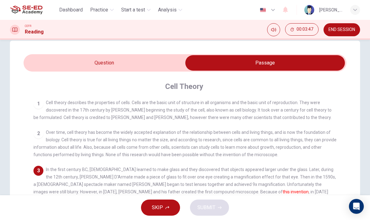
click at [170, 60] on input "checkbox" at bounding box center [265, 63] width 485 height 16
checkbox input "false"
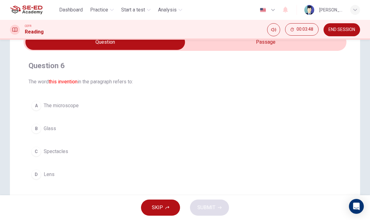
scroll to position [35, 0]
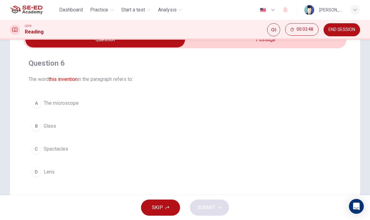
click at [179, 107] on button "A The microscope" at bounding box center [185, 103] width 313 height 16
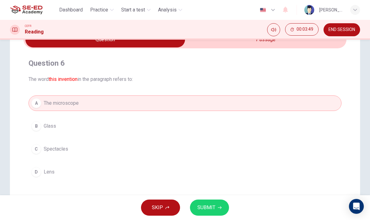
click at [215, 206] on button "SUBMIT" at bounding box center [209, 208] width 39 height 16
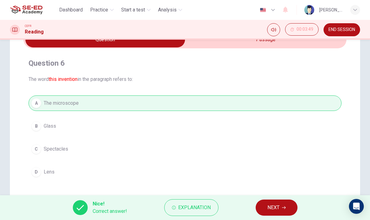
click at [280, 210] on button "NEXT" at bounding box center [277, 208] width 42 height 16
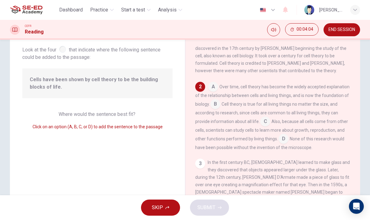
scroll to position [16, 0]
click at [220, 103] on input at bounding box center [216, 104] width 10 height 10
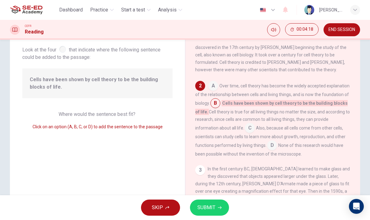
click at [213, 89] on input at bounding box center [213, 87] width 10 height 10
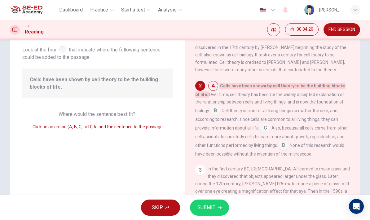
click at [220, 116] on input at bounding box center [216, 111] width 10 height 10
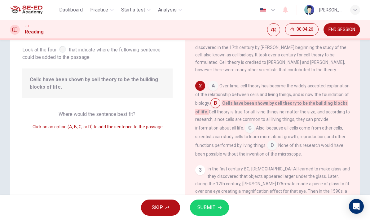
click at [205, 201] on button "SUBMIT" at bounding box center [209, 208] width 39 height 16
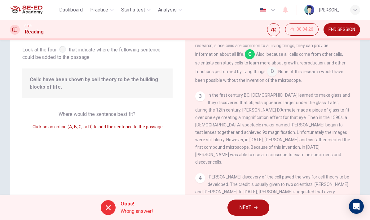
scroll to position [89, 0]
click at [262, 206] on button "NEXT" at bounding box center [249, 208] width 42 height 16
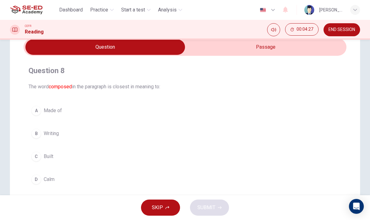
scroll to position [25, 0]
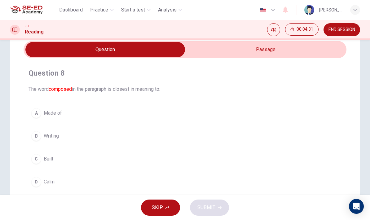
click at [275, 47] on input "checkbox" at bounding box center [105, 50] width 485 height 16
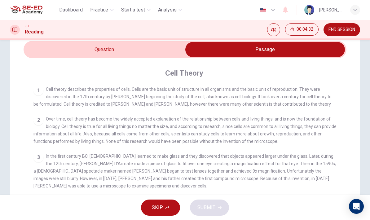
click at [162, 48] on input "checkbox" at bounding box center [265, 50] width 485 height 16
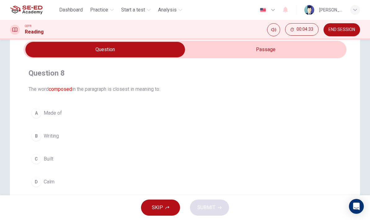
click at [282, 55] on input "checkbox" at bounding box center [105, 50] width 485 height 16
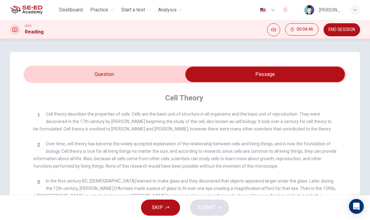
scroll to position [0, 0]
click at [174, 67] on input "checkbox" at bounding box center [265, 75] width 485 height 16
checkbox input "false"
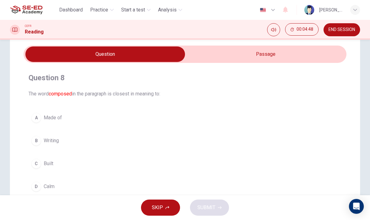
scroll to position [32, 0]
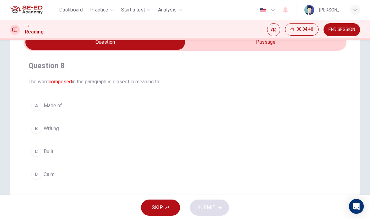
click at [169, 148] on button "C Built" at bounding box center [185, 152] width 313 height 16
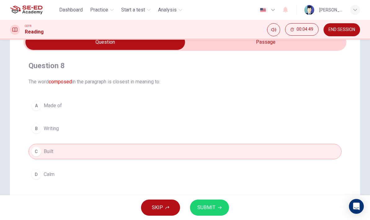
click at [217, 202] on button "SUBMIT" at bounding box center [209, 208] width 39 height 16
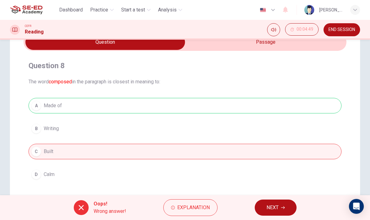
click at [277, 209] on span "NEXT" at bounding box center [273, 207] width 12 height 9
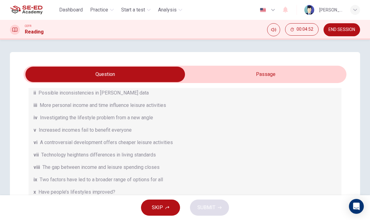
scroll to position [78, 0]
click at [350, 29] on span "END SESSION" at bounding box center [342, 29] width 27 height 5
click at [343, 31] on span "END SESSION" at bounding box center [342, 29] width 27 height 5
